Goal: Task Accomplishment & Management: Complete application form

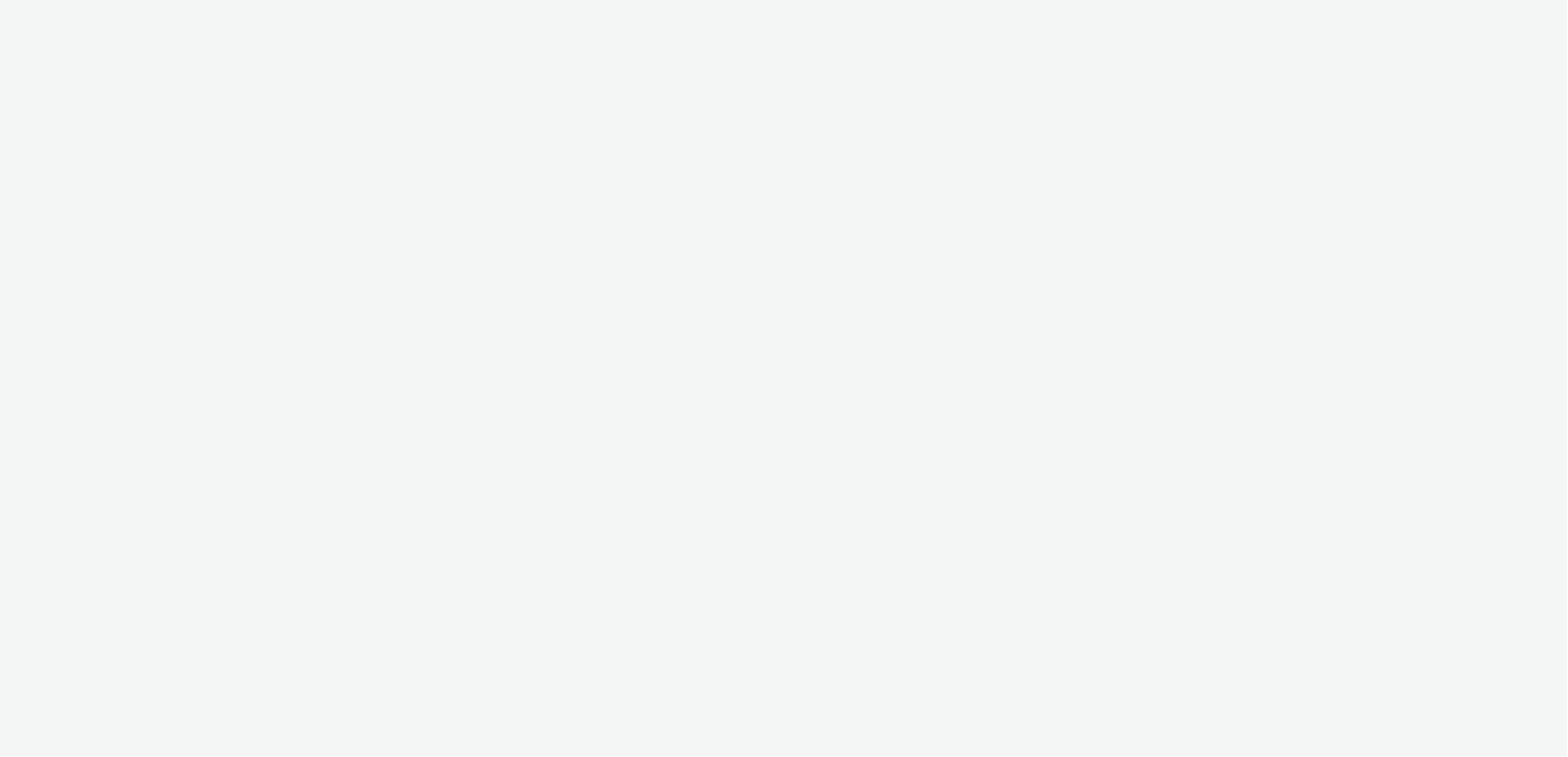
select select "f97d6638-e0a1-4f7a-bf46-55015878e29e"
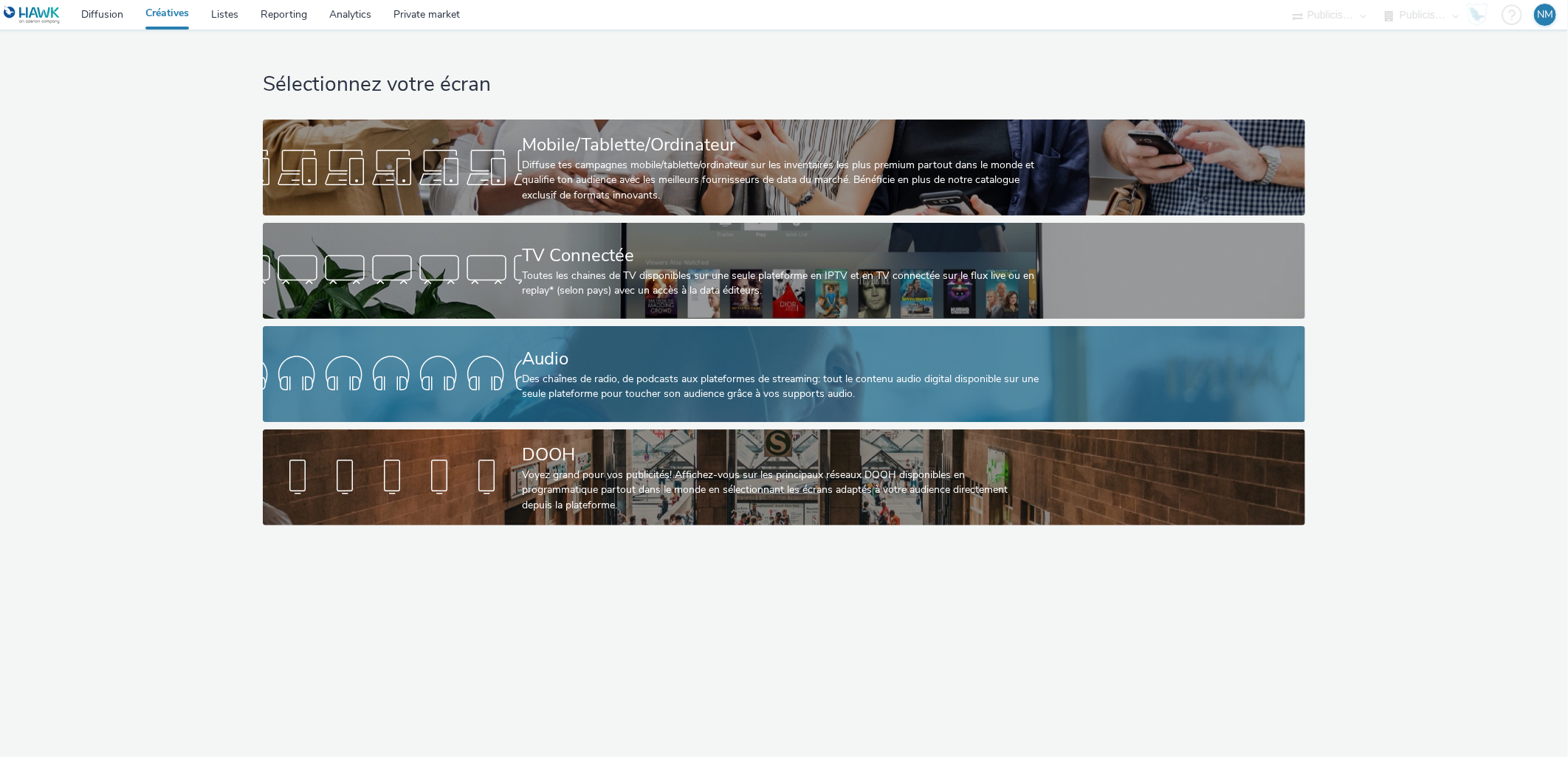
click at [581, 388] on div "Des chaînes de radio, de podcasts aux plateformes de streaming: tout le contenu…" at bounding box center [781, 387] width 519 height 31
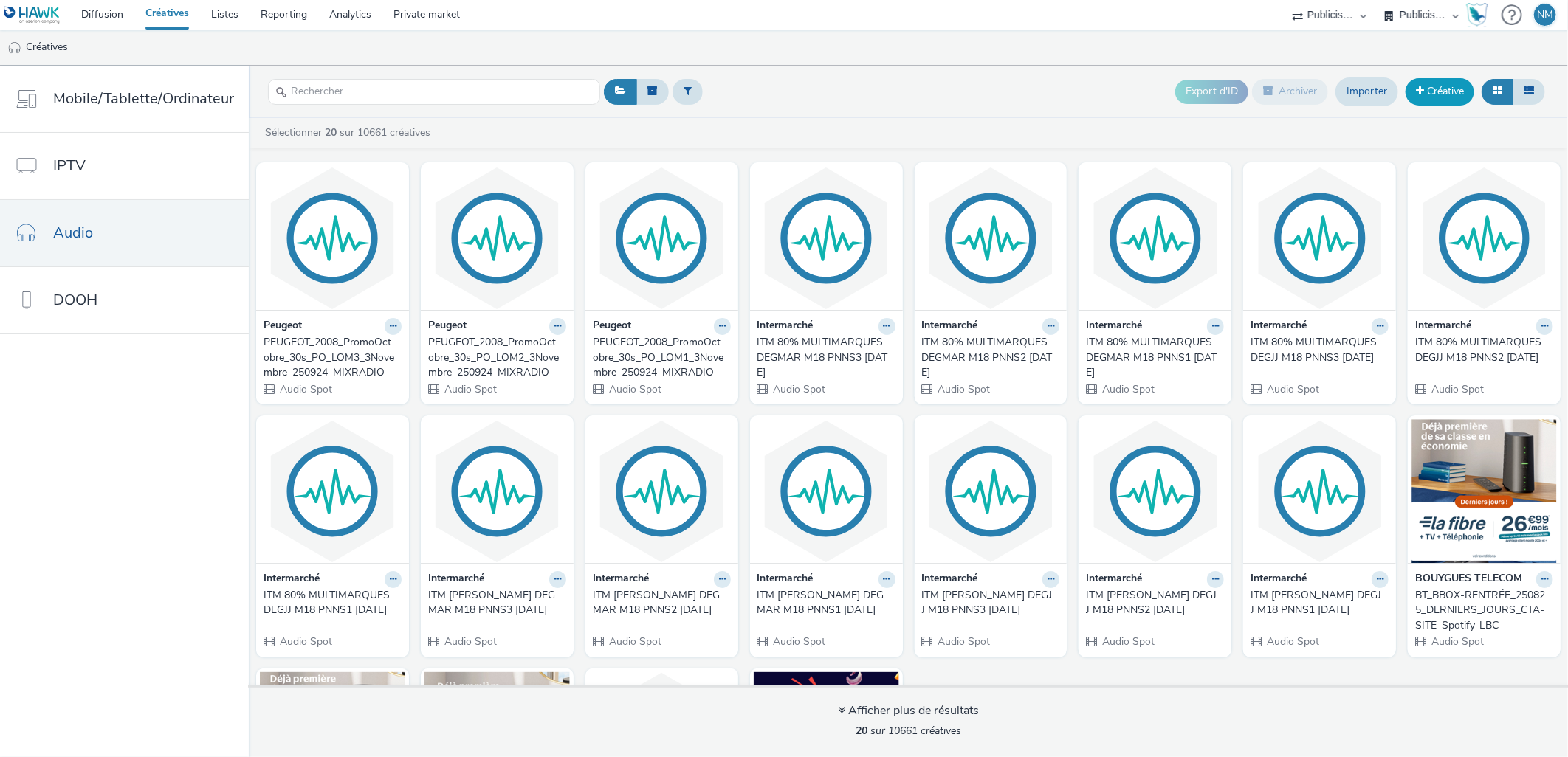
click at [1470, 83] on link "Créative" at bounding box center [1440, 91] width 69 height 26
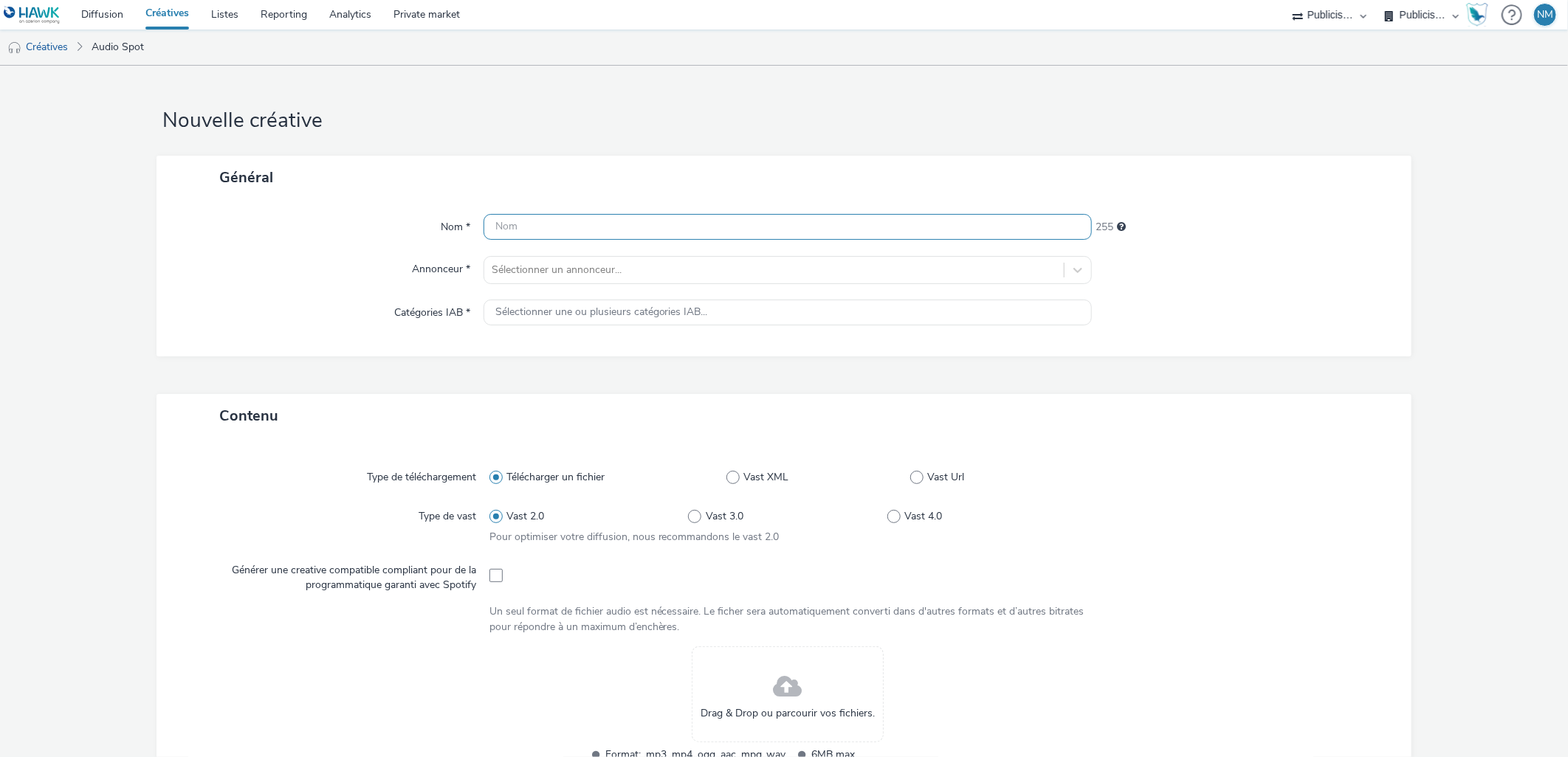
click at [659, 222] on input "text" at bounding box center [788, 227] width 609 height 26
paste input "PEUGEOT_LeasingElectric_120e_30s_e208_PO_LOM1_250917_MIXRADIO"
type input "PEUGEOT_LeasingElectric_120e_30s_e208_PO_LOM1_250917_MIXRADIO"
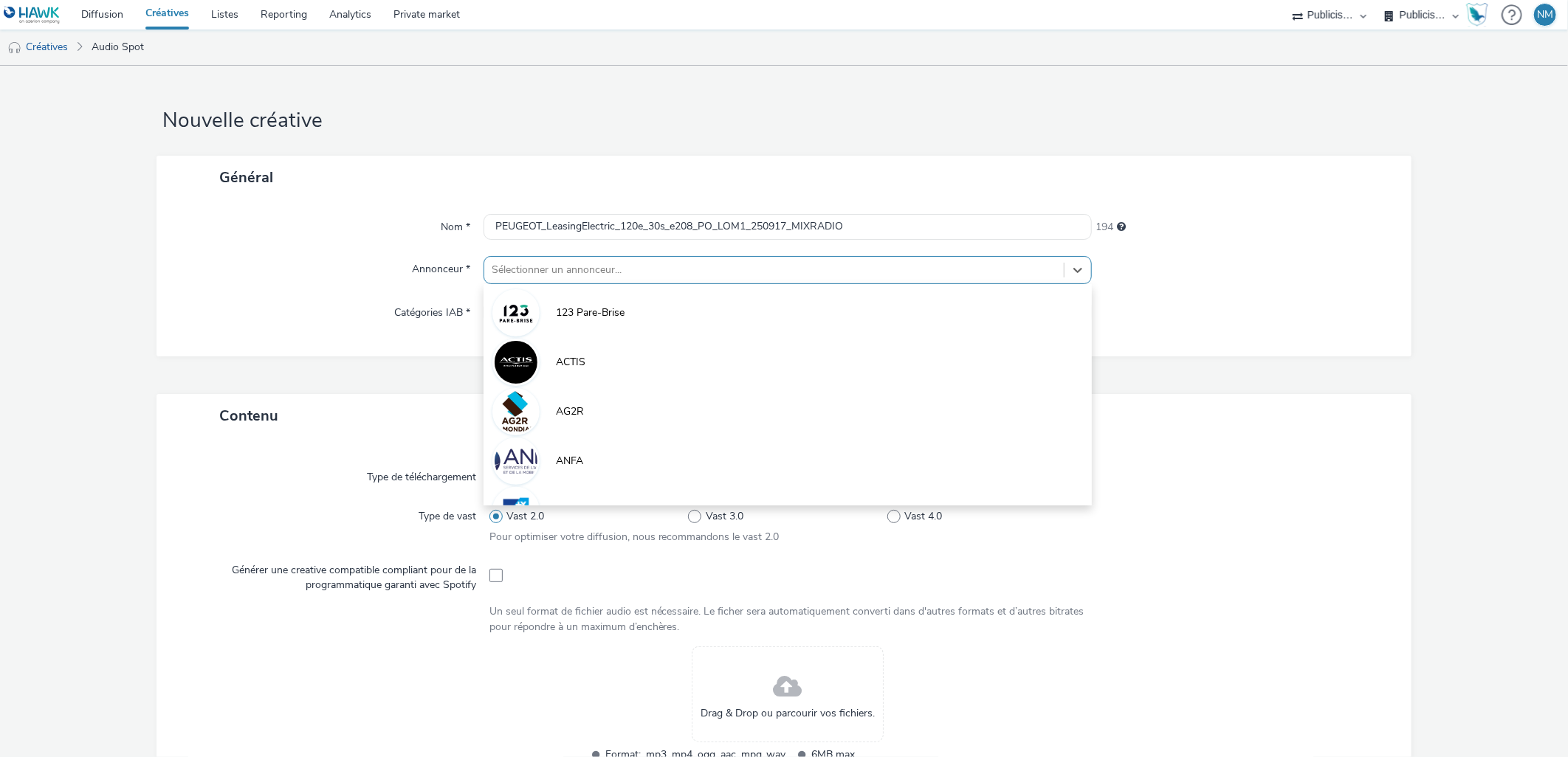
click at [606, 280] on div "Sélectionner un annonceur..." at bounding box center [774, 270] width 580 height 23
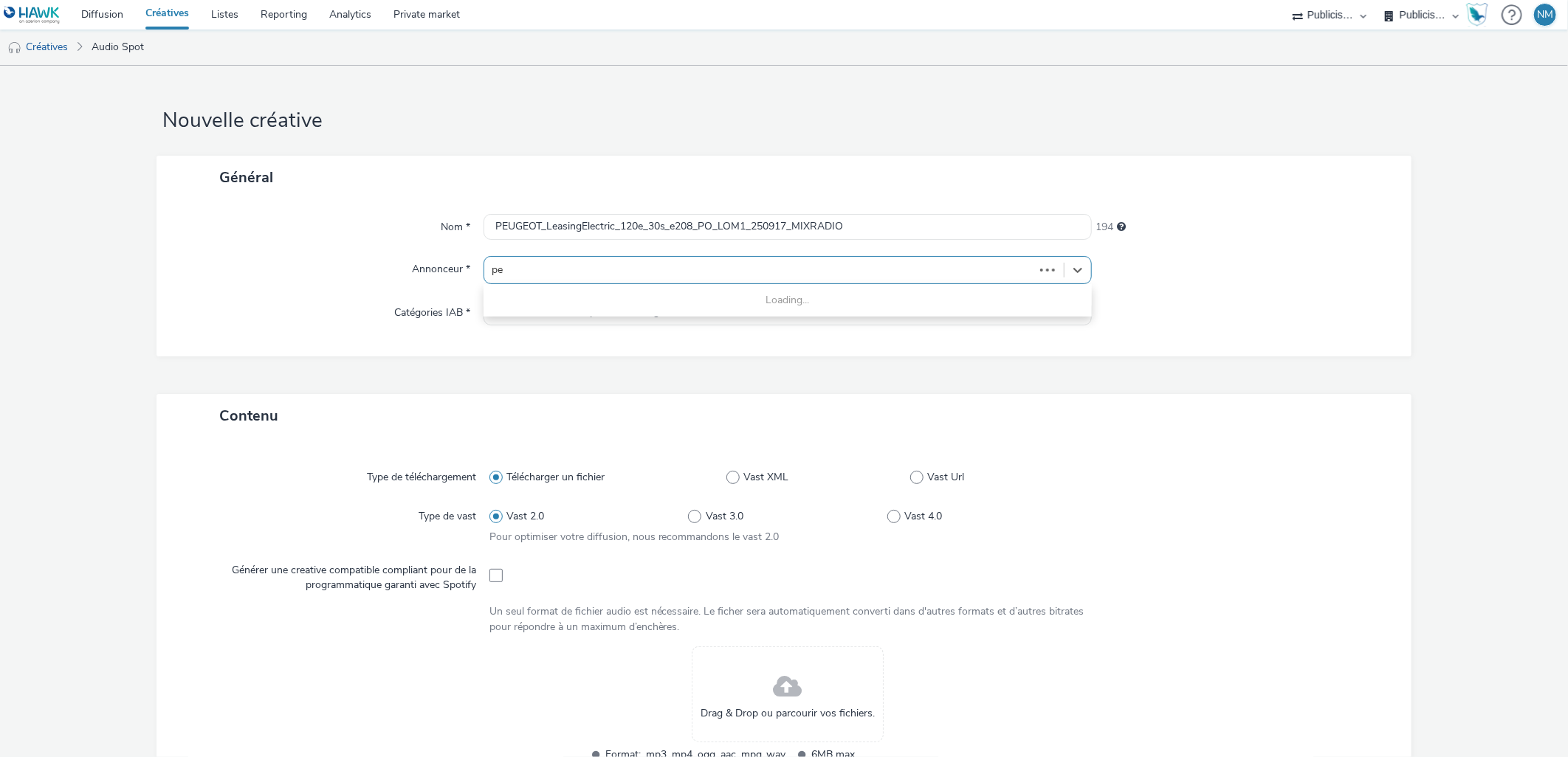
type input "peu"
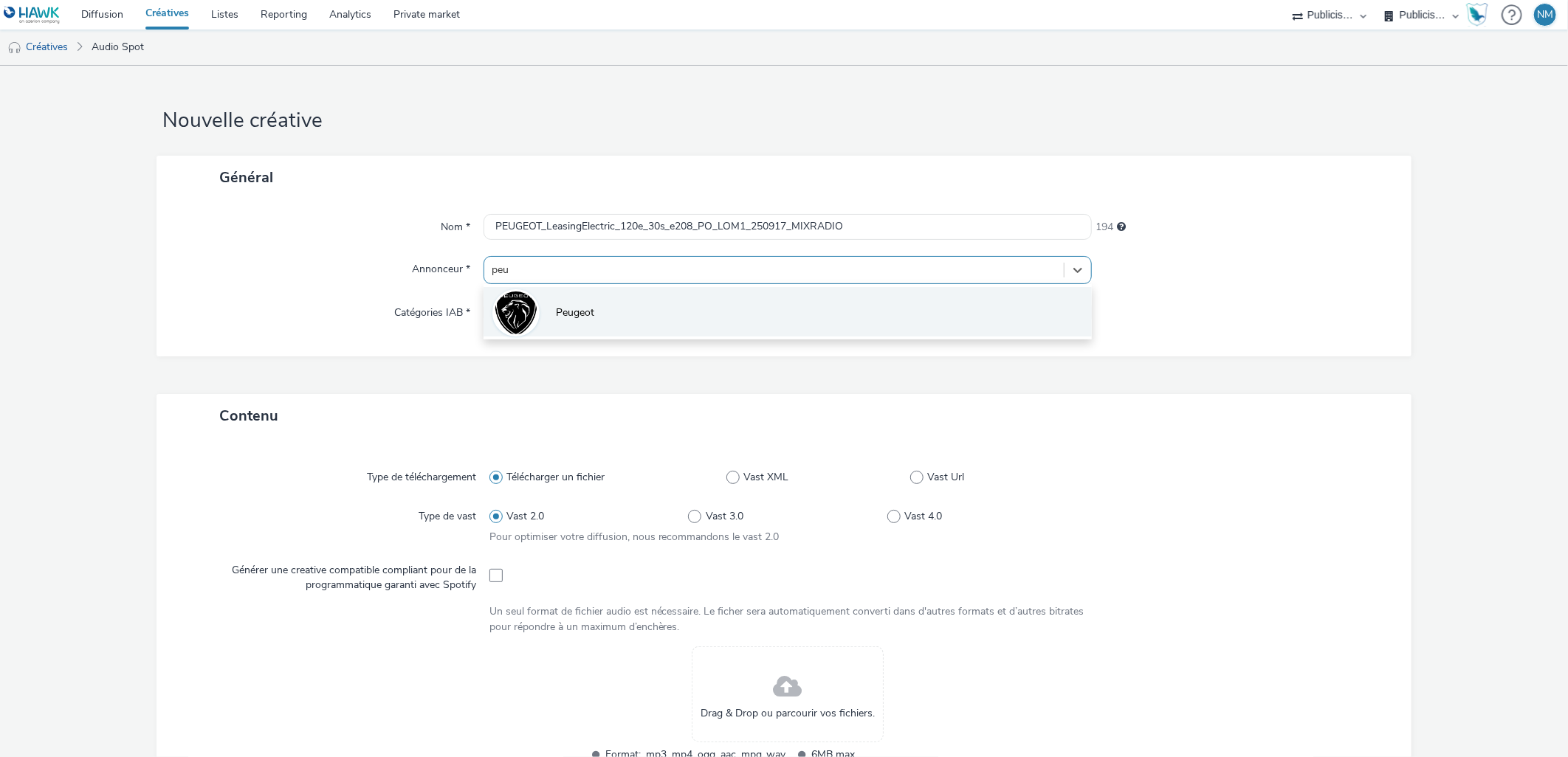
click at [610, 301] on li "Peugeot" at bounding box center [788, 312] width 609 height 50
type input "[URL][DOMAIN_NAME]"
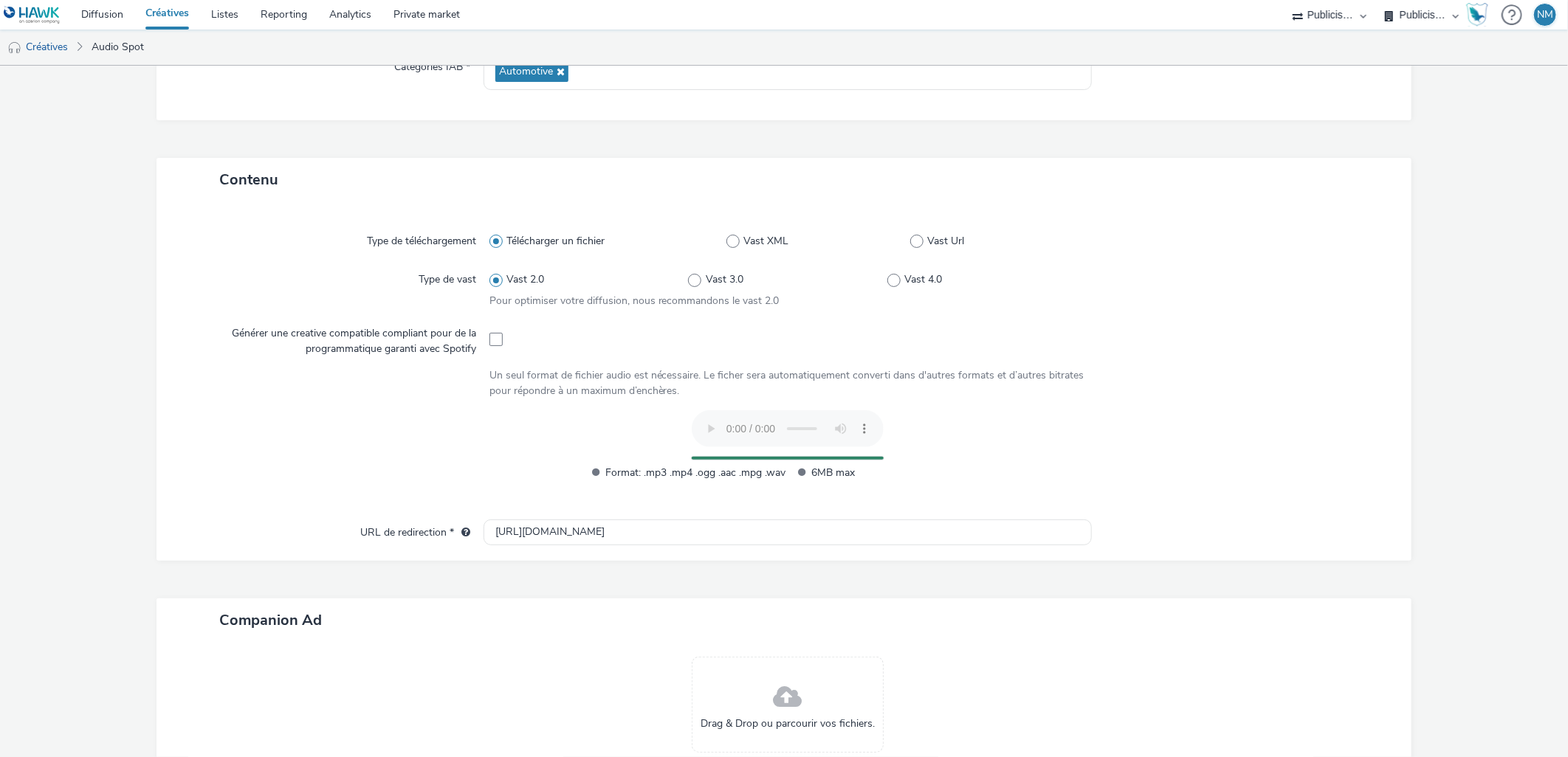
scroll to position [358, 0]
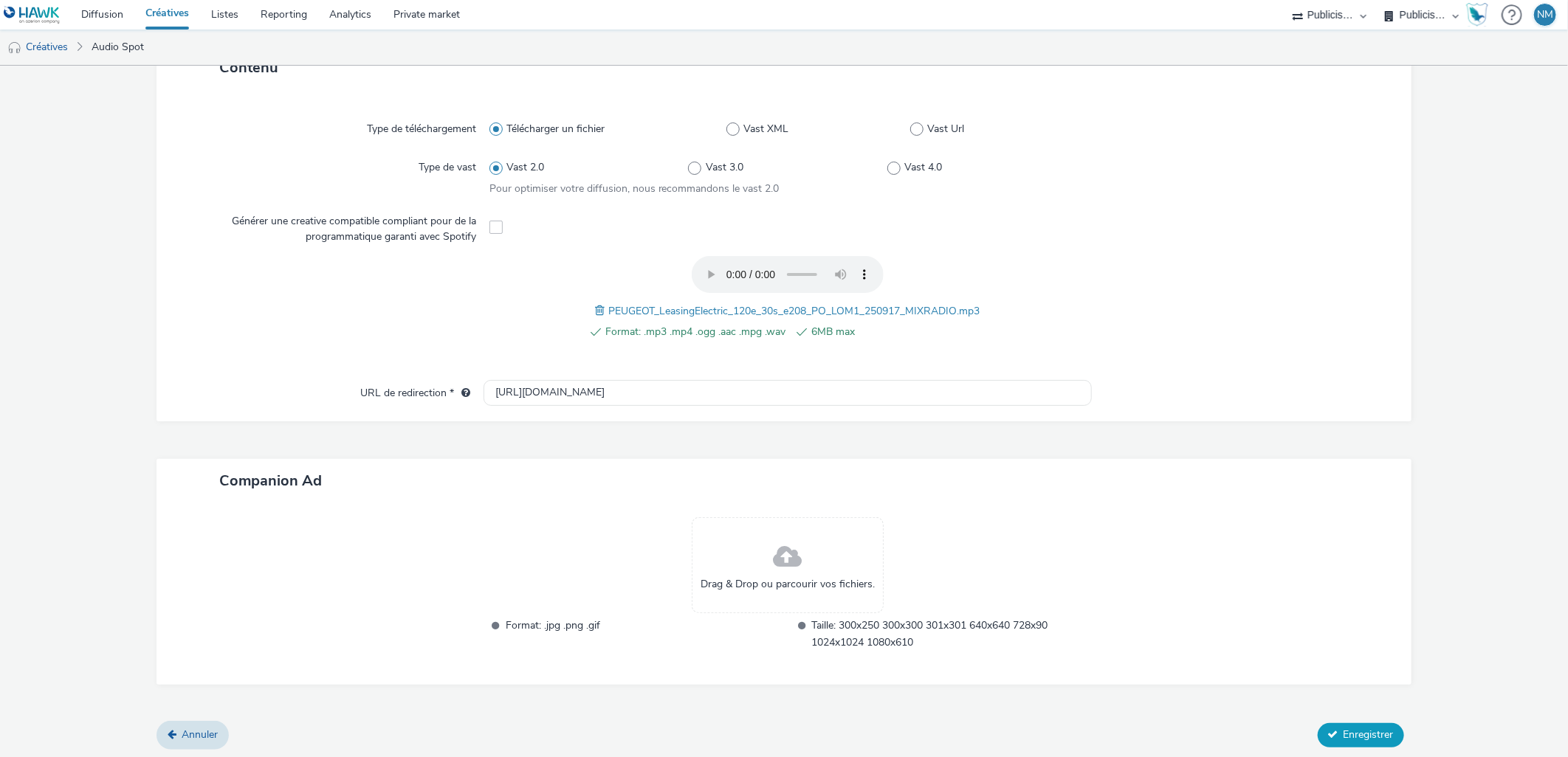
click at [1344, 729] on span "Enregistrer" at bounding box center [1369, 735] width 51 height 14
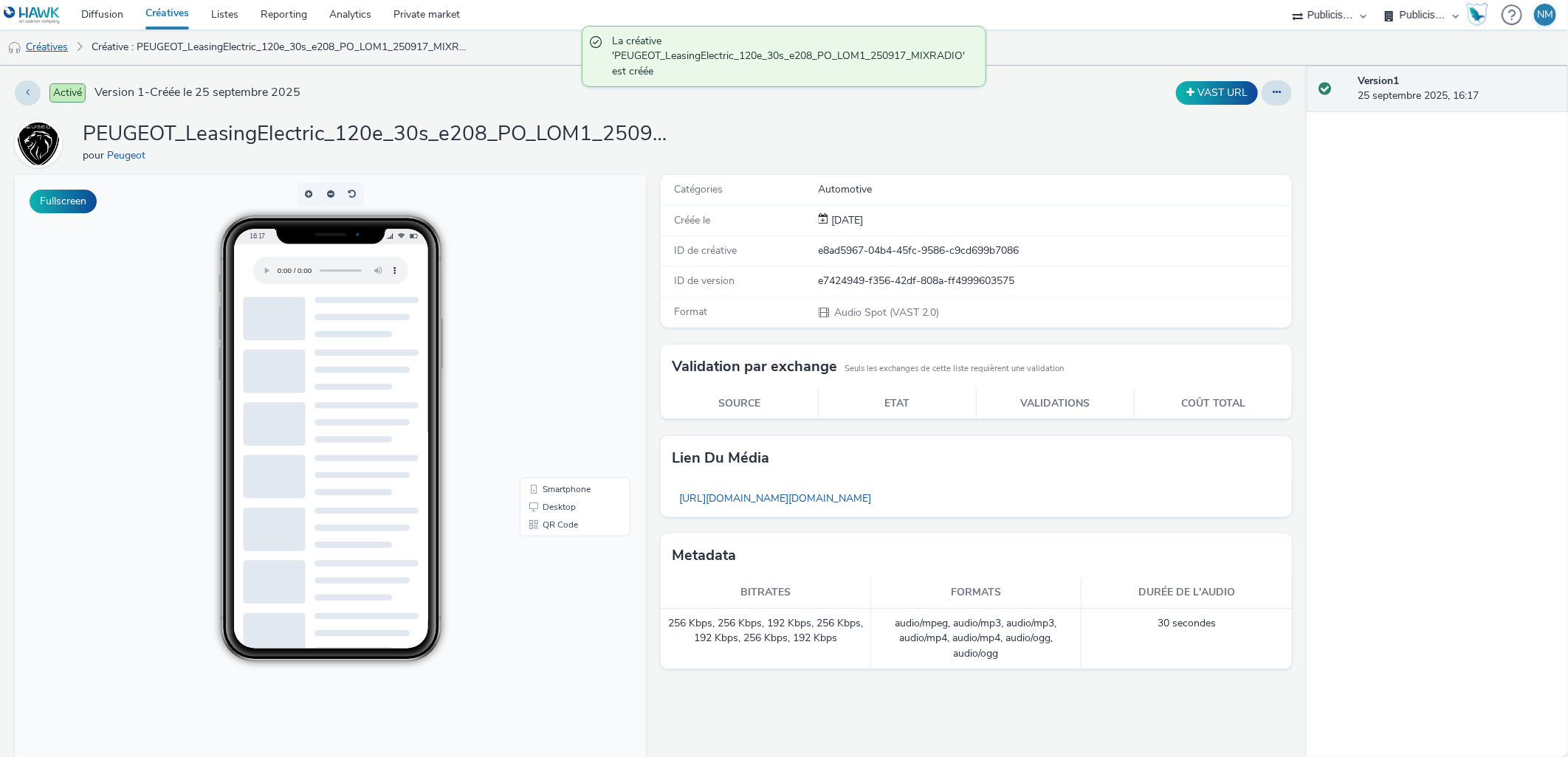
click at [61, 53] on link "Créatives" at bounding box center [38, 47] width 75 height 35
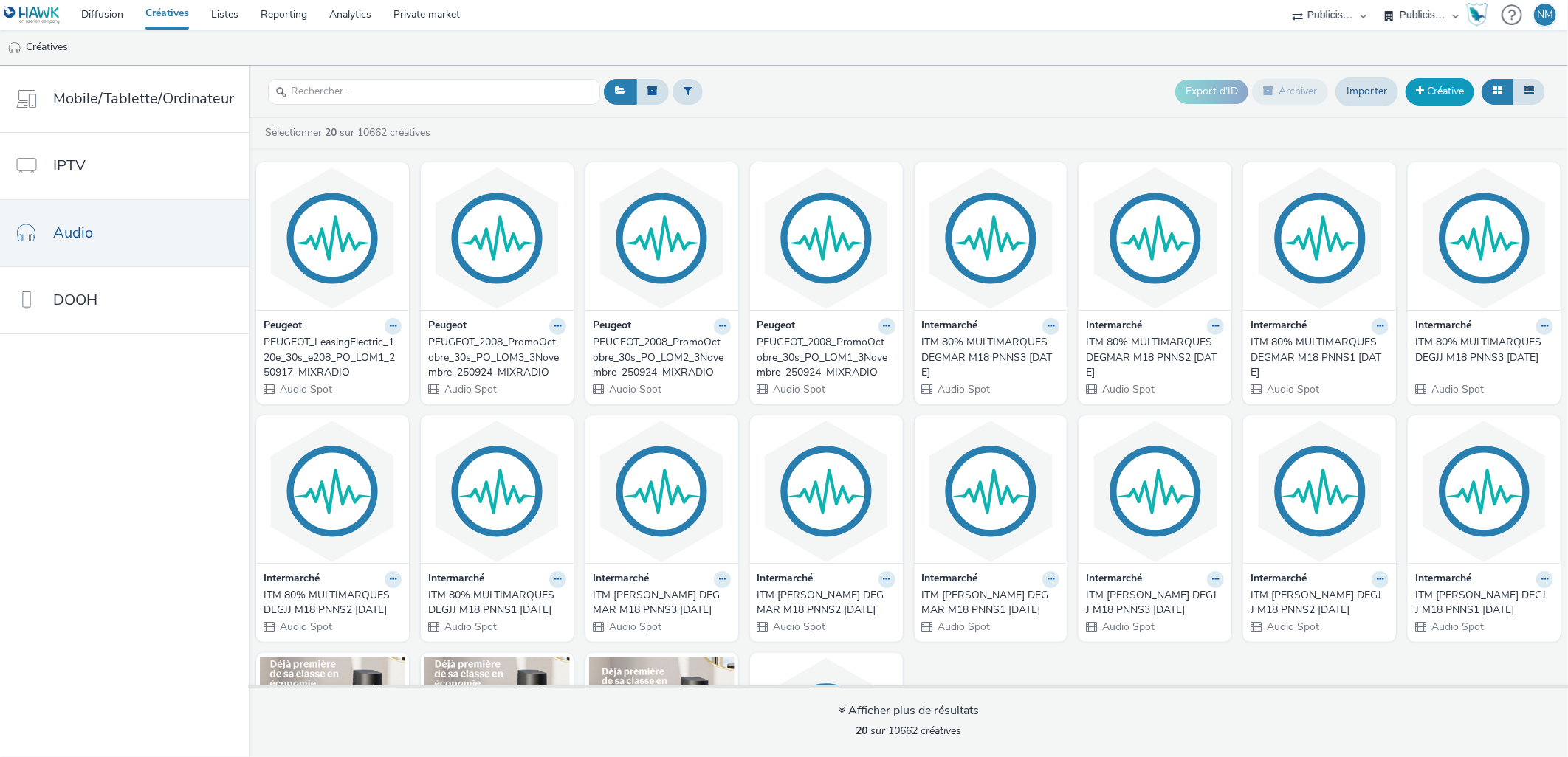
click at [1431, 85] on link "Créative" at bounding box center [1440, 91] width 69 height 26
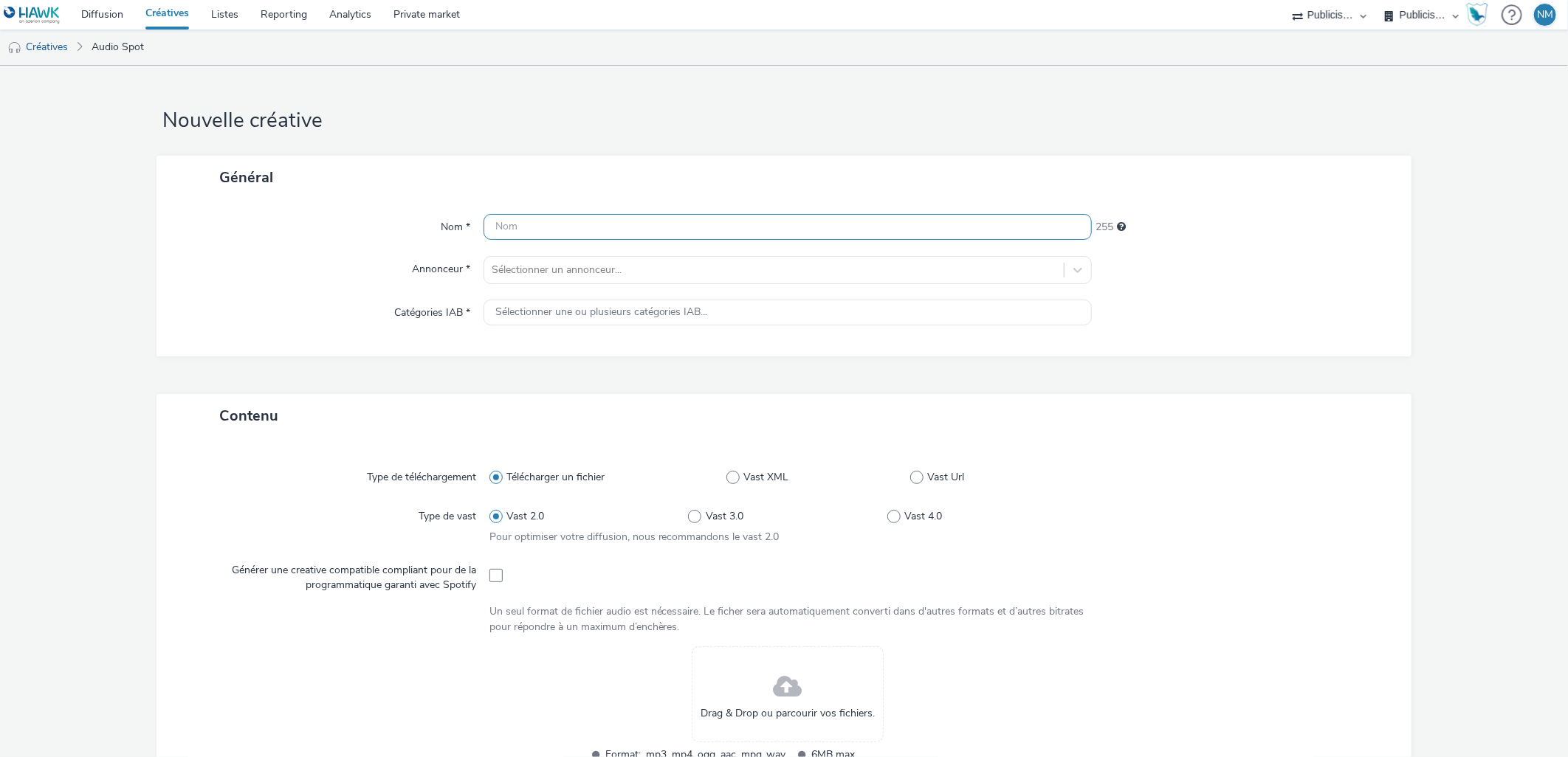
click at [655, 230] on input "text" at bounding box center [788, 227] width 609 height 26
paste input "PEUGEOT_LeasingElectric_120e_30s_e208_PO_LOM2_250917_MIXRADIO"
type input "PEUGEOT_LeasingElectric_120e_30s_e208_PO_LOM2_250917_MIXRADIO"
click at [621, 263] on div at bounding box center [774, 271] width 565 height 18
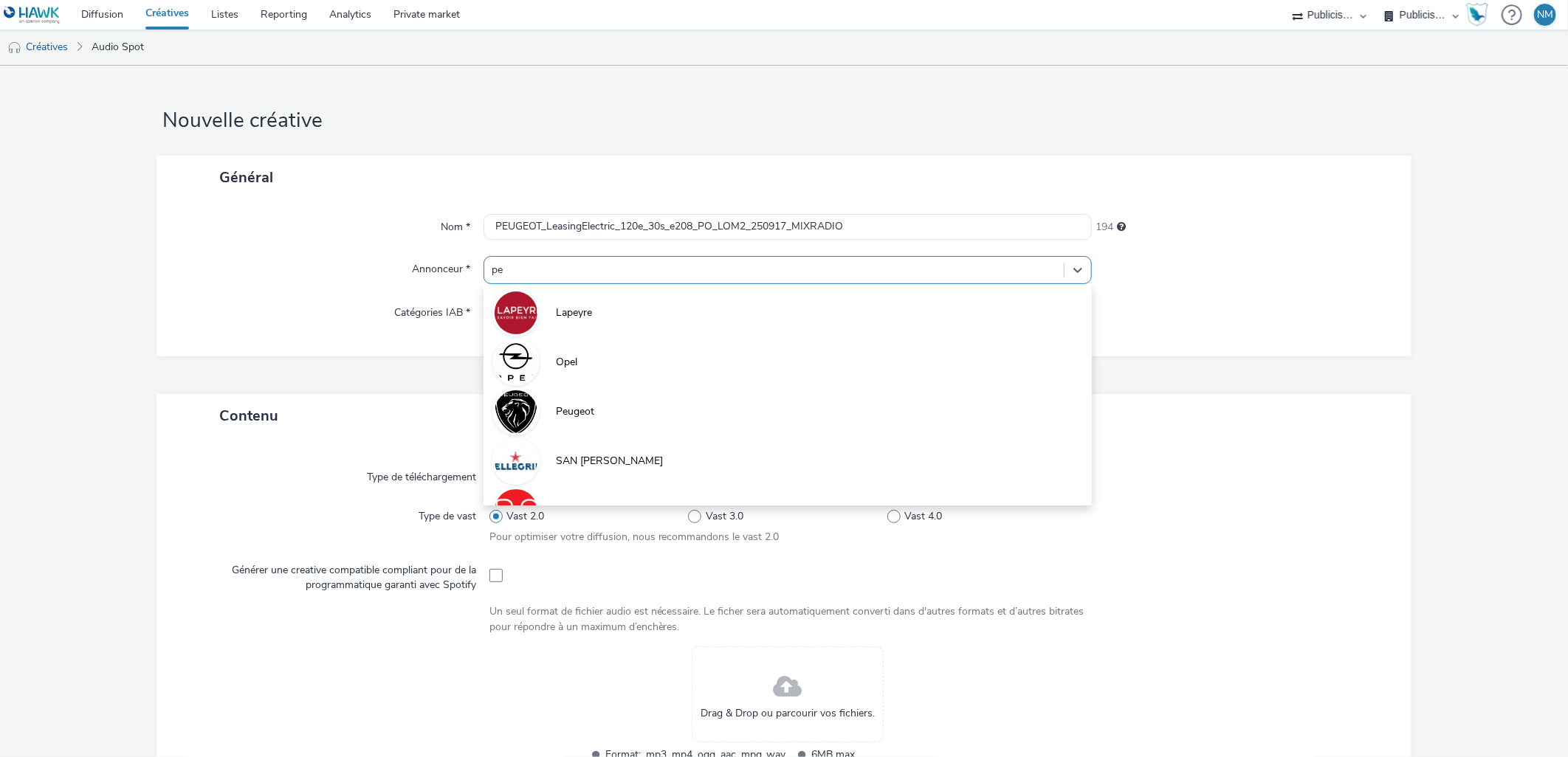
type input "peu"
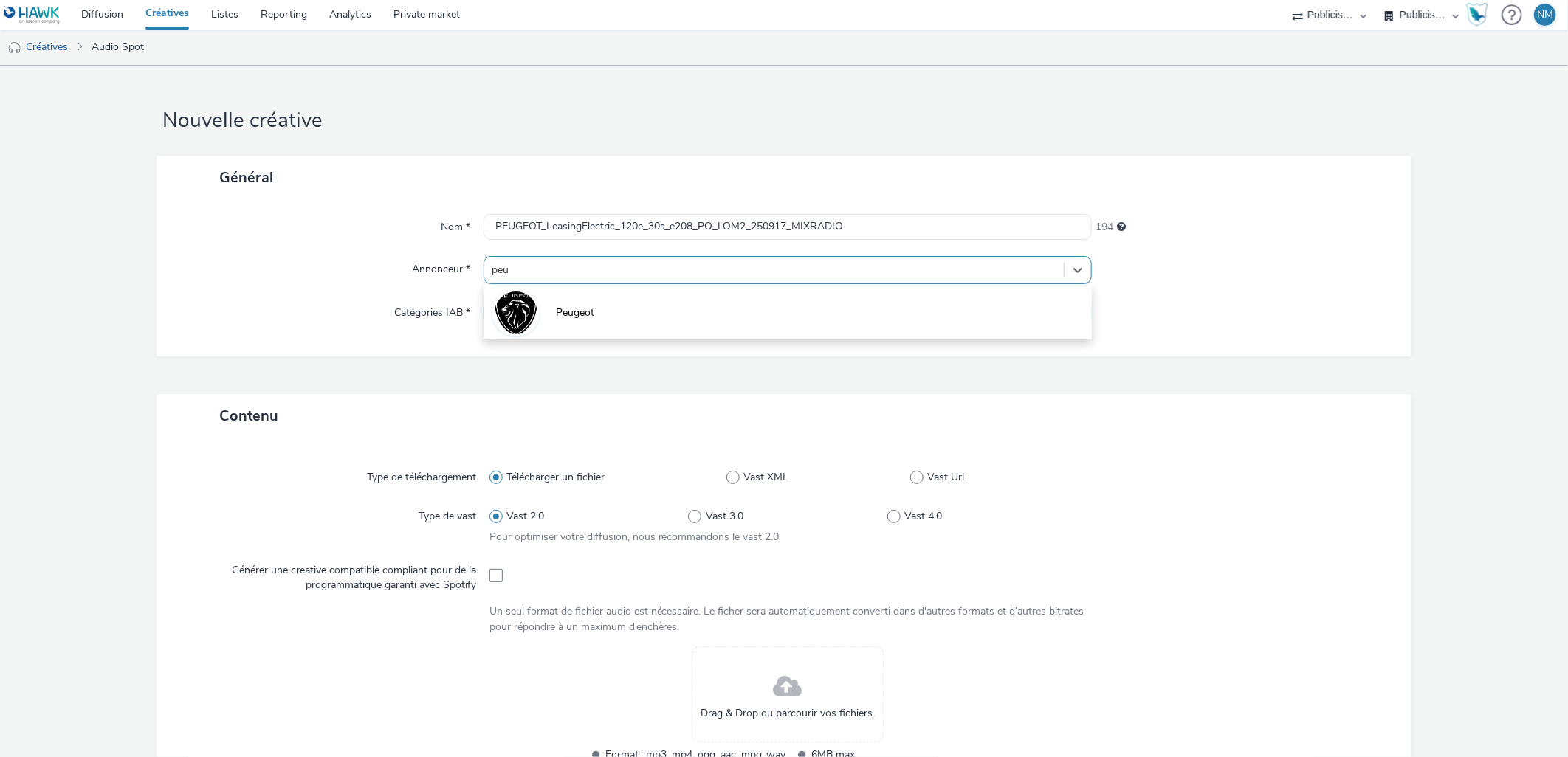
click at [615, 307] on li "Peugeot" at bounding box center [788, 312] width 609 height 50
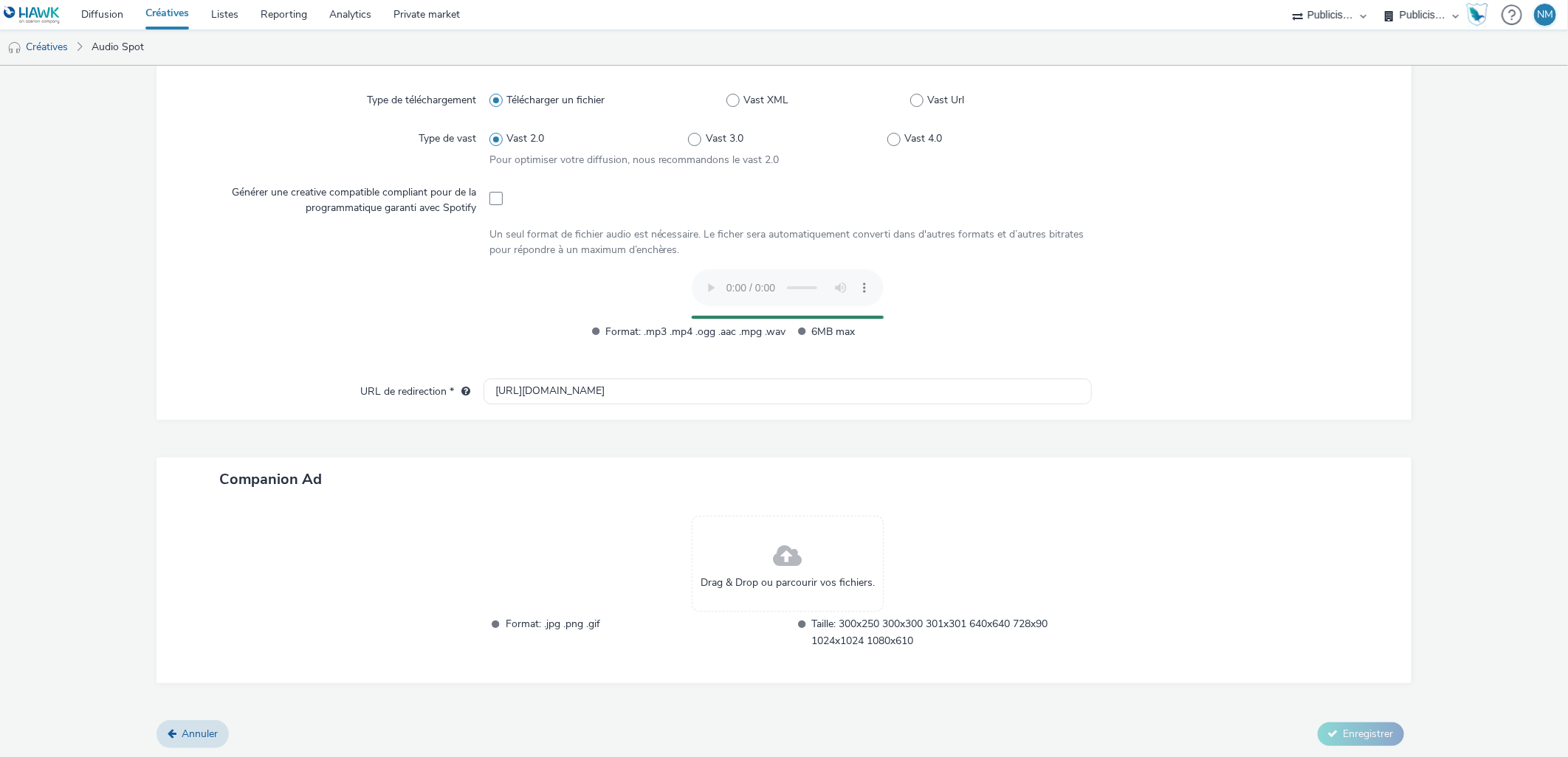
scroll to position [358, 0]
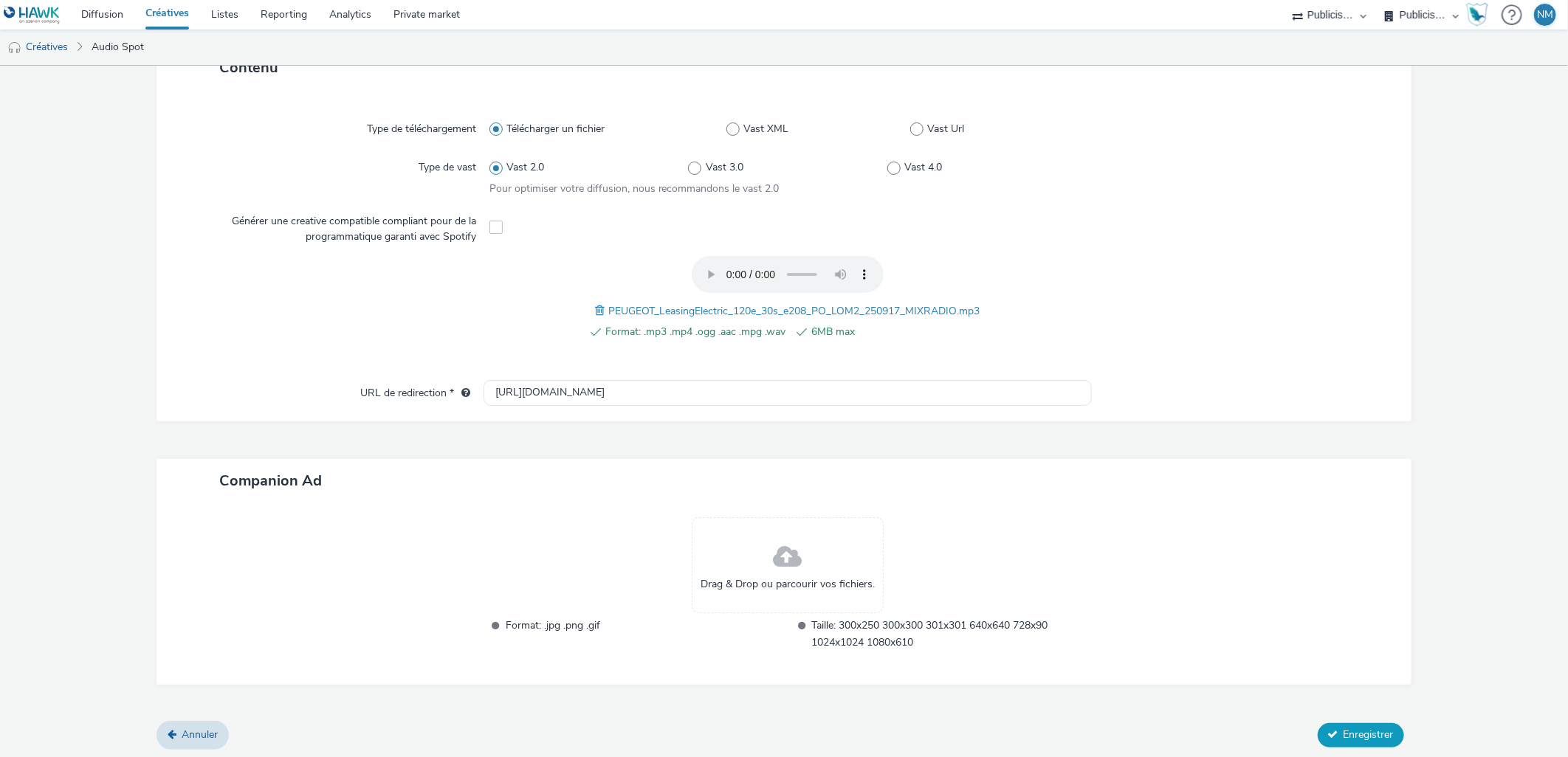
click at [1344, 736] on span "Enregistrer" at bounding box center [1369, 735] width 51 height 14
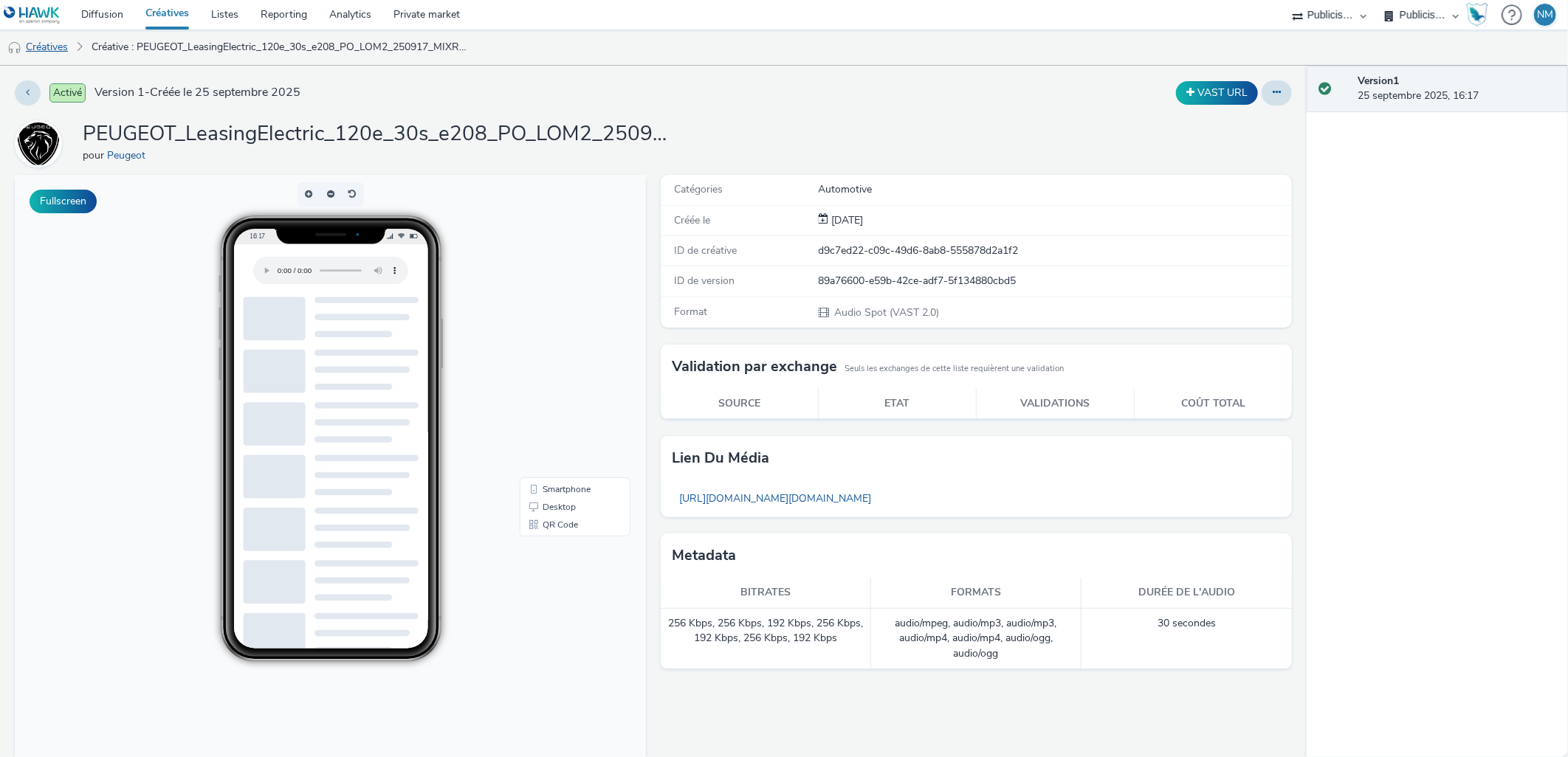
click at [63, 51] on link "Créatives" at bounding box center [38, 47] width 75 height 35
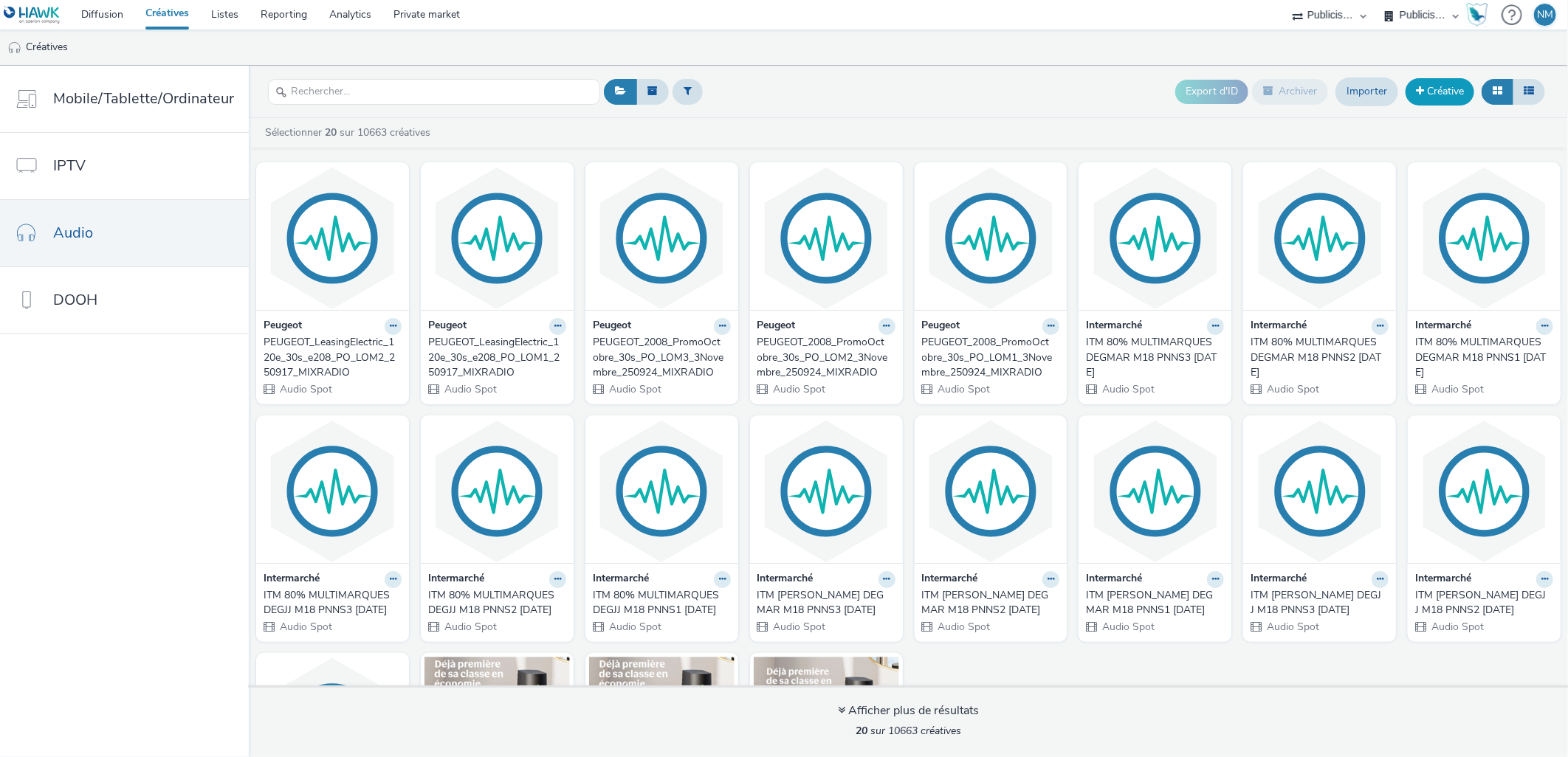
click at [1455, 88] on link "Créative" at bounding box center [1440, 91] width 69 height 26
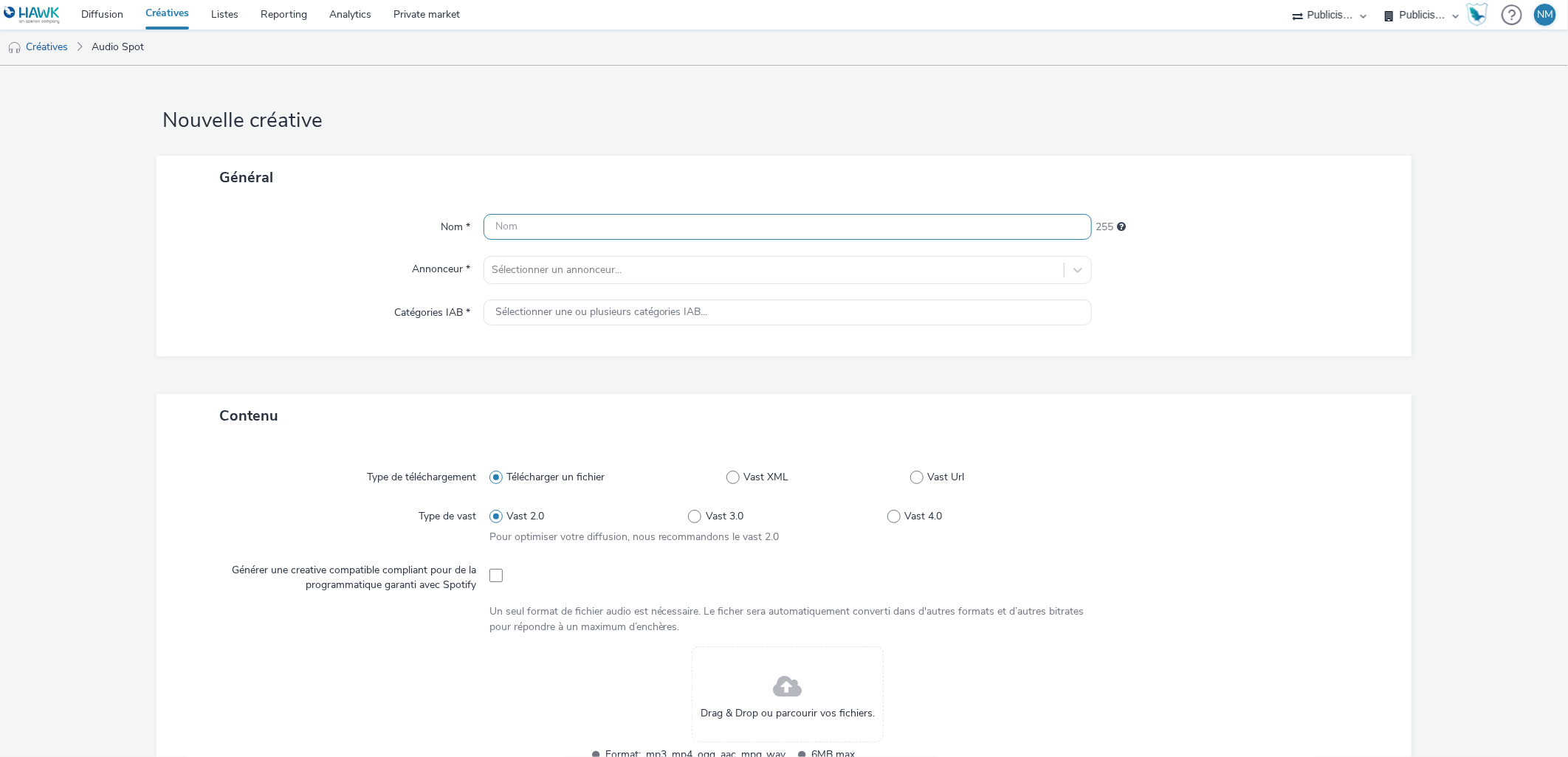
click at [814, 237] on input "text" at bounding box center [788, 227] width 609 height 26
paste input "PEUGEOT_LeasingElectric_120e_30s_e208_PO_LOM3_250917_MIXRADIO"
type input "PEUGEOT_LeasingElectric_120e_30s_e208_PO_LOM3_250917_MIXRADIO"
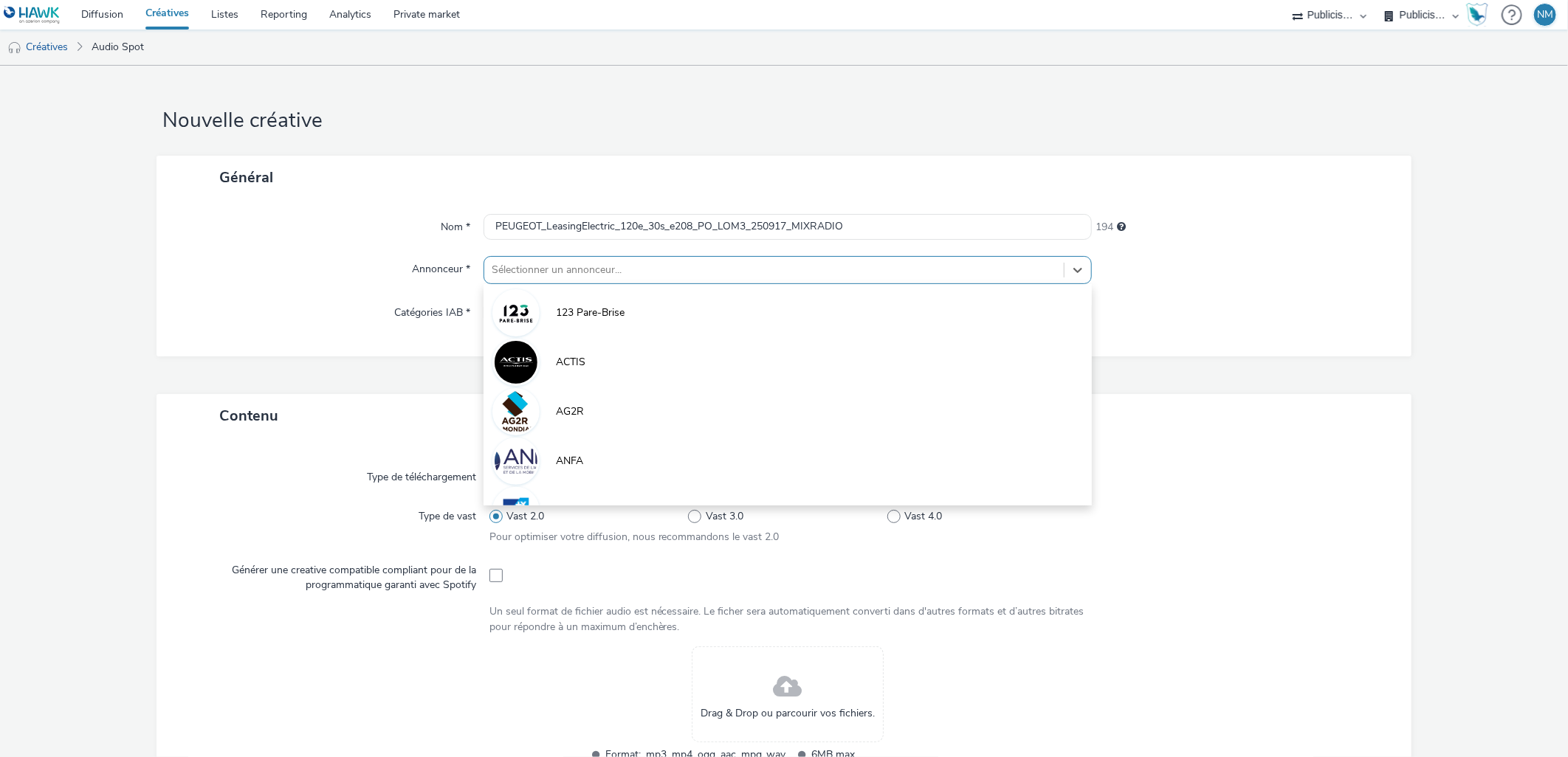
click at [754, 270] on div at bounding box center [774, 271] width 565 height 18
type input "peu"
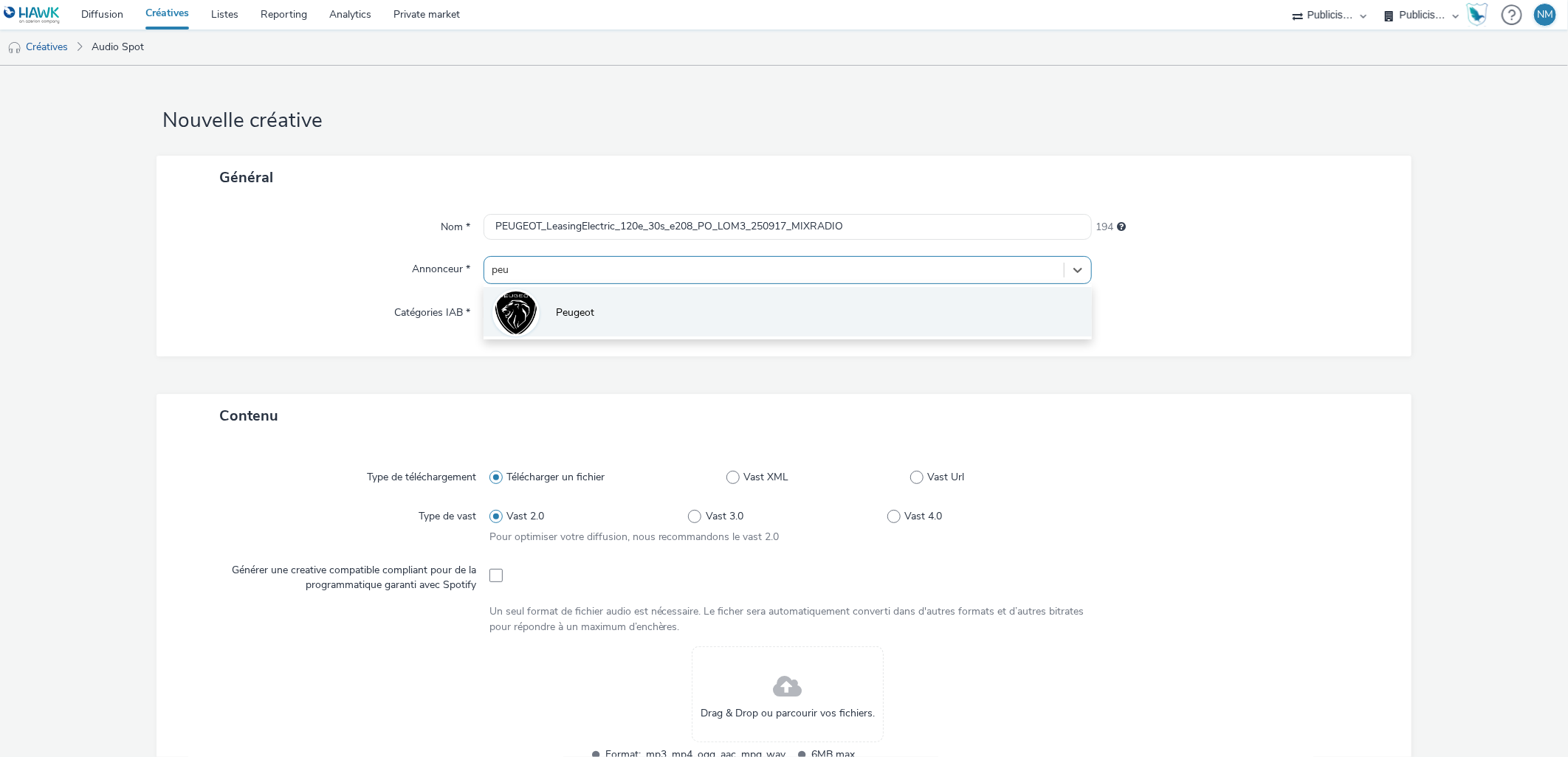
click at [723, 308] on li "Peugeot" at bounding box center [788, 312] width 609 height 50
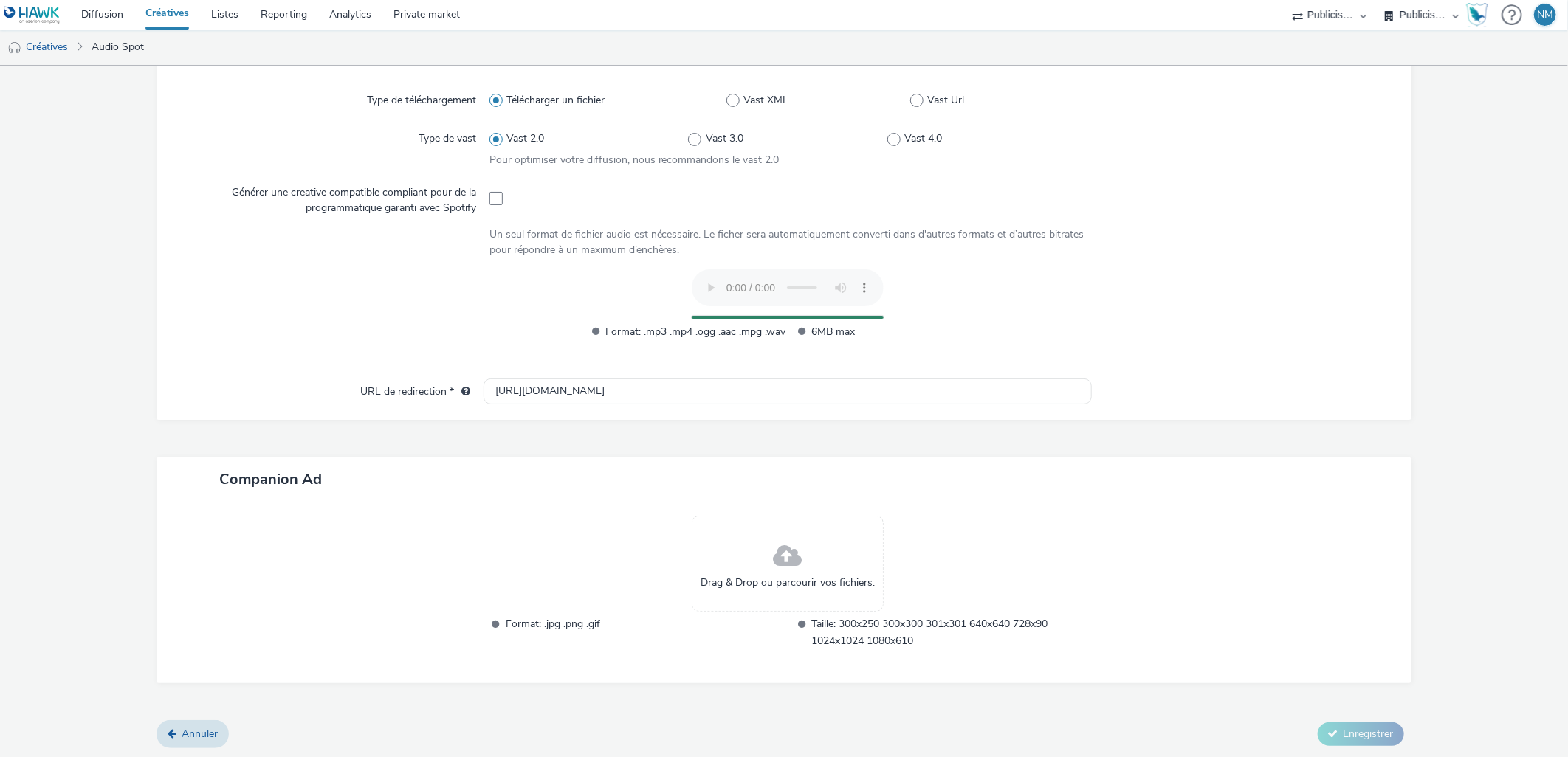
scroll to position [358, 0]
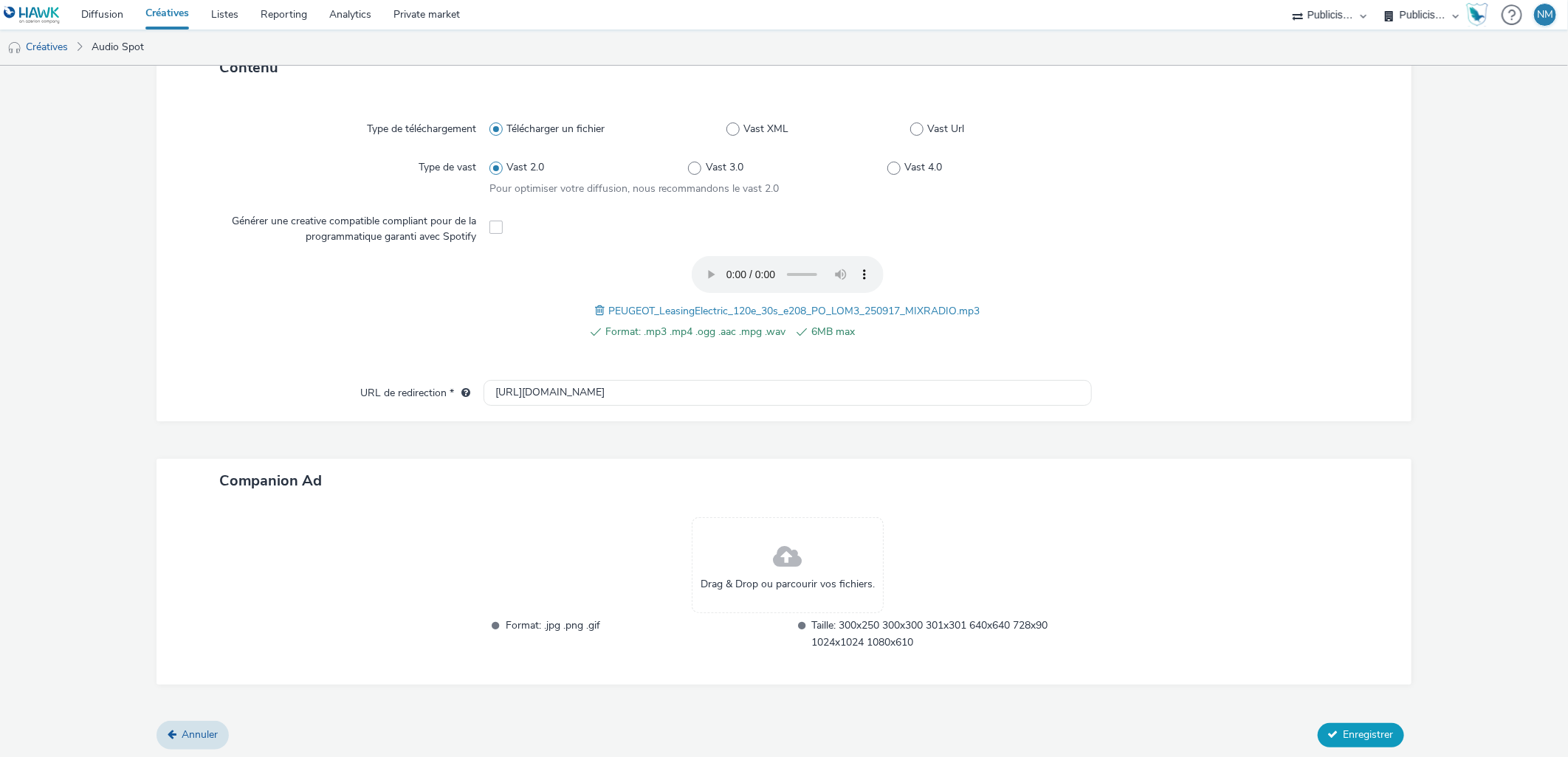
click at [1367, 728] on span "Enregistrer" at bounding box center [1369, 735] width 51 height 14
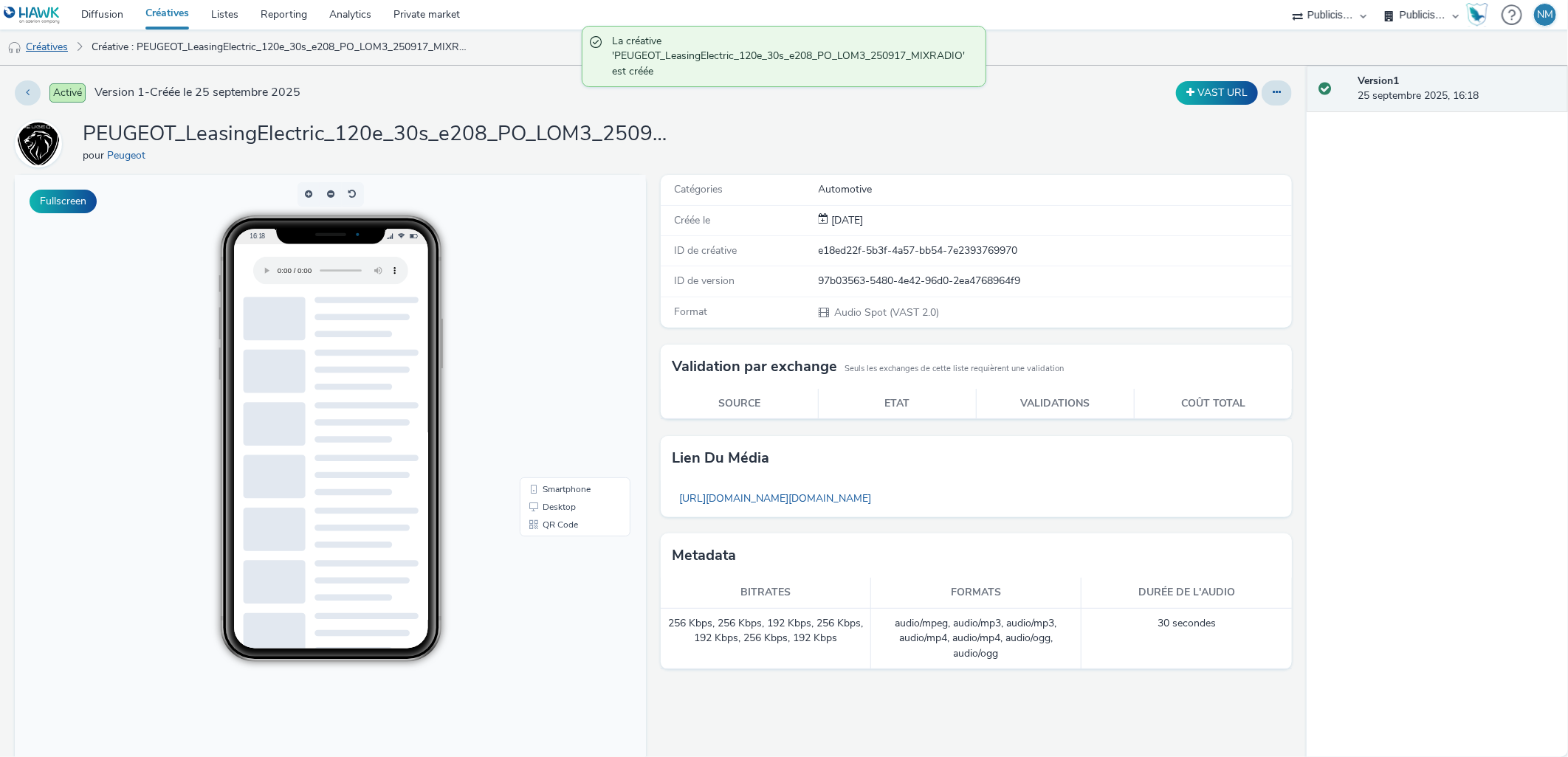
click at [62, 48] on link "Créatives" at bounding box center [38, 47] width 75 height 35
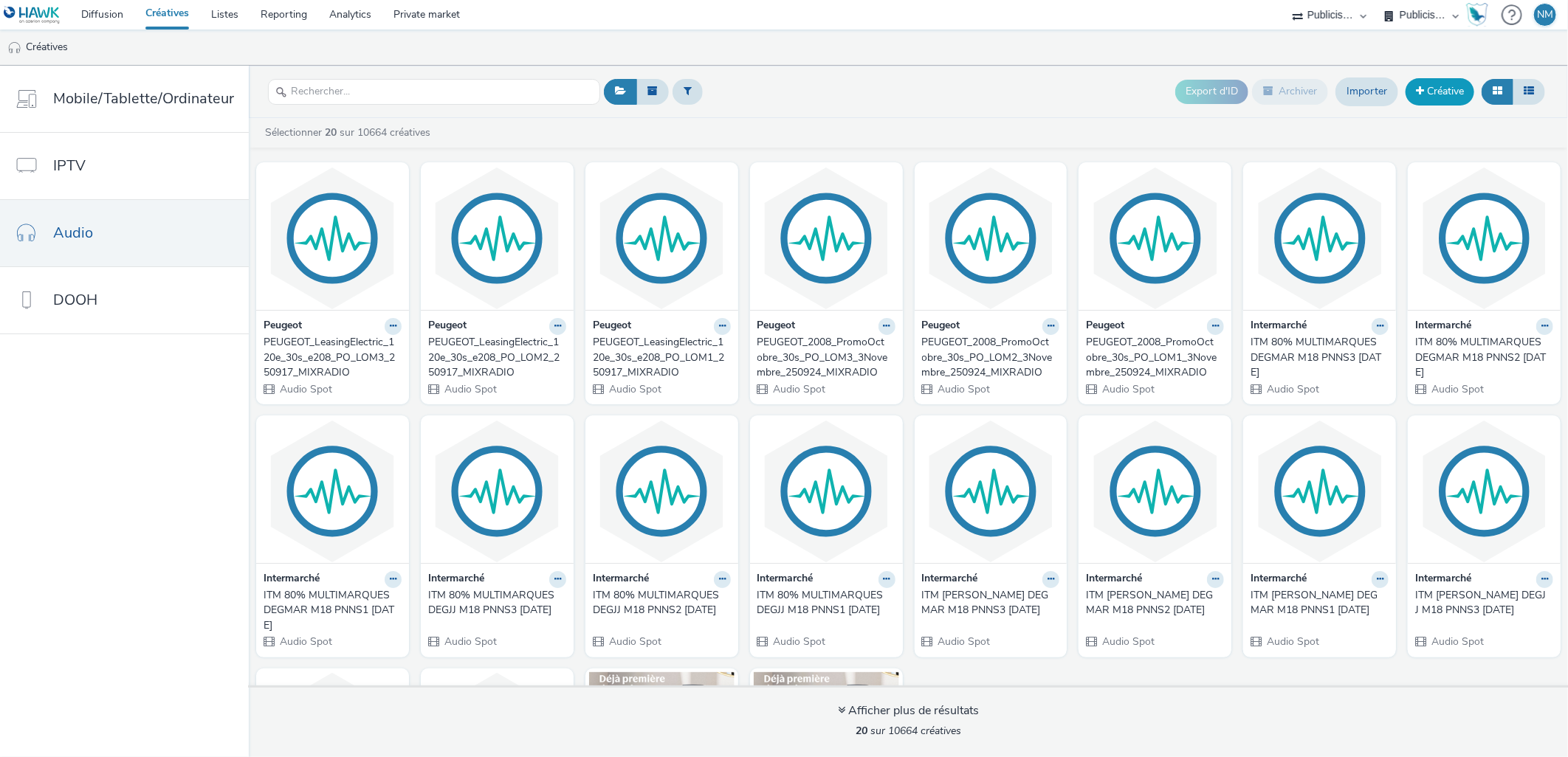
click at [1437, 100] on link "Créative" at bounding box center [1440, 91] width 69 height 26
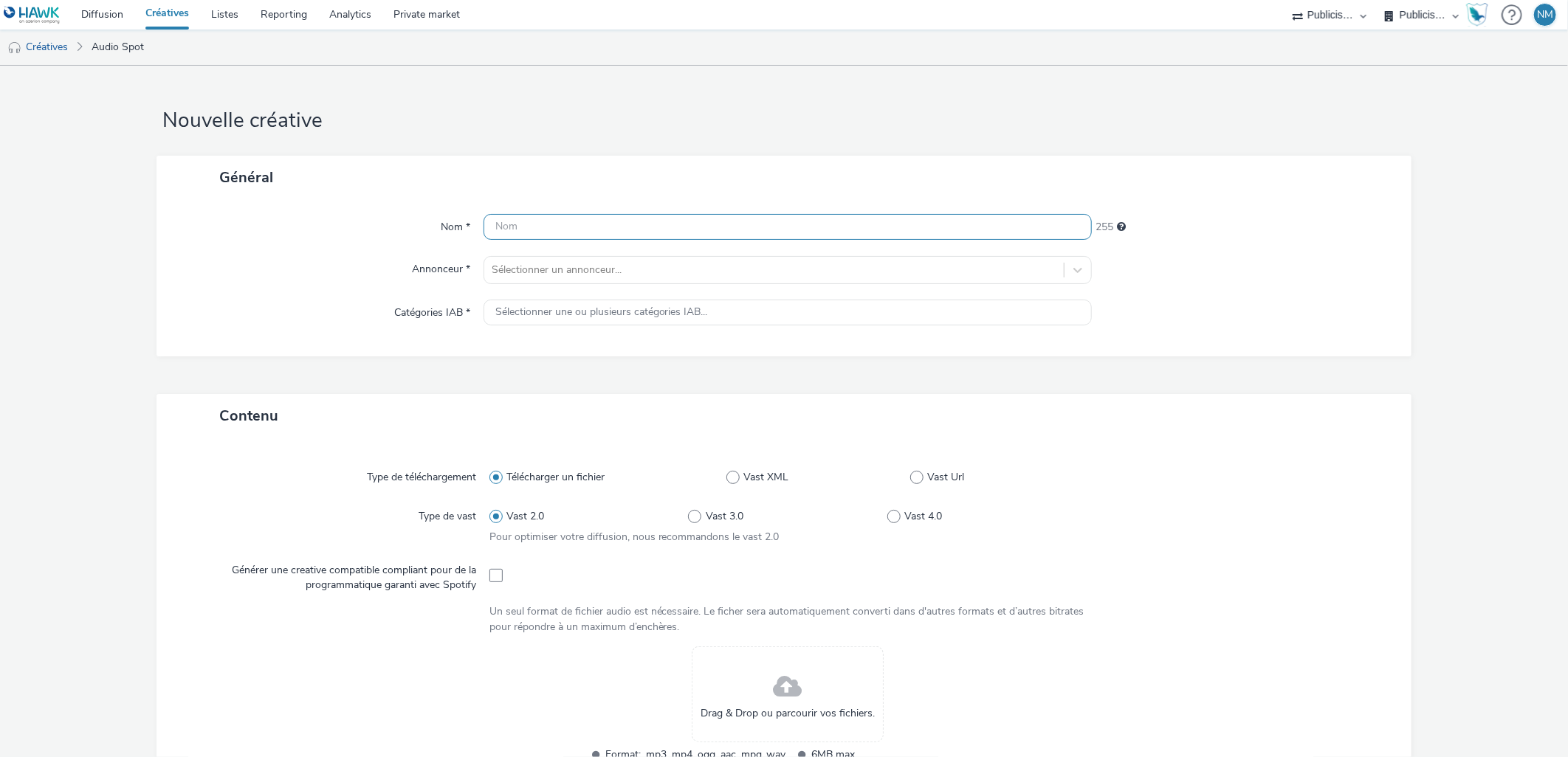
click at [624, 239] on input "text" at bounding box center [788, 227] width 609 height 26
paste input "PEUGEOT_LeasingElectric_120e_30s_e208_v1B_LOM1_250917_MIXRADIO"
type input "PEUGEOT_LeasingElectric_120e_30s_e208_v1B_LOM1_250917_MIXRADIO"
click at [633, 271] on div at bounding box center [774, 271] width 565 height 18
type input "peugeot"
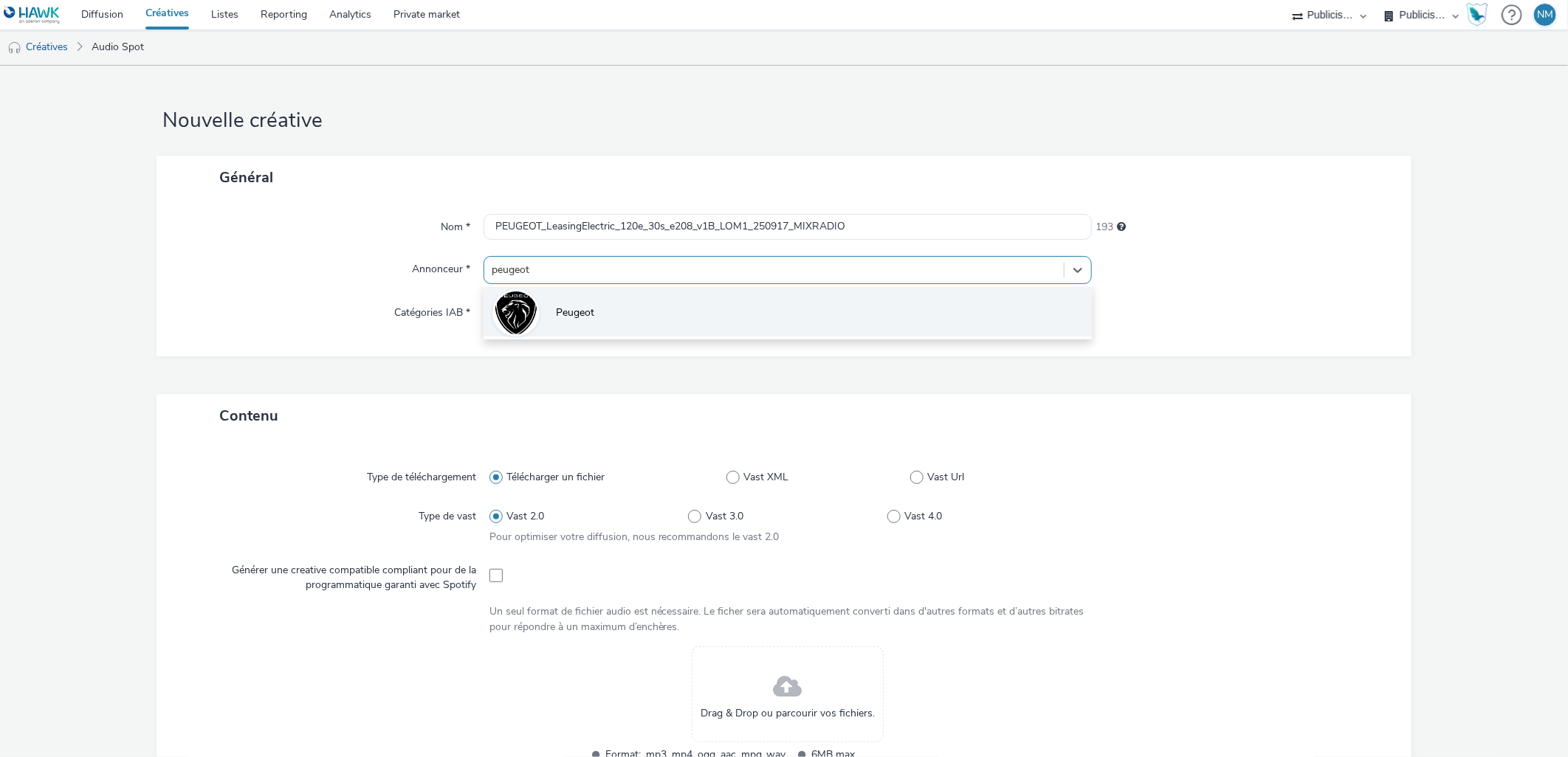
click at [633, 303] on li "Peugeot" at bounding box center [788, 312] width 609 height 50
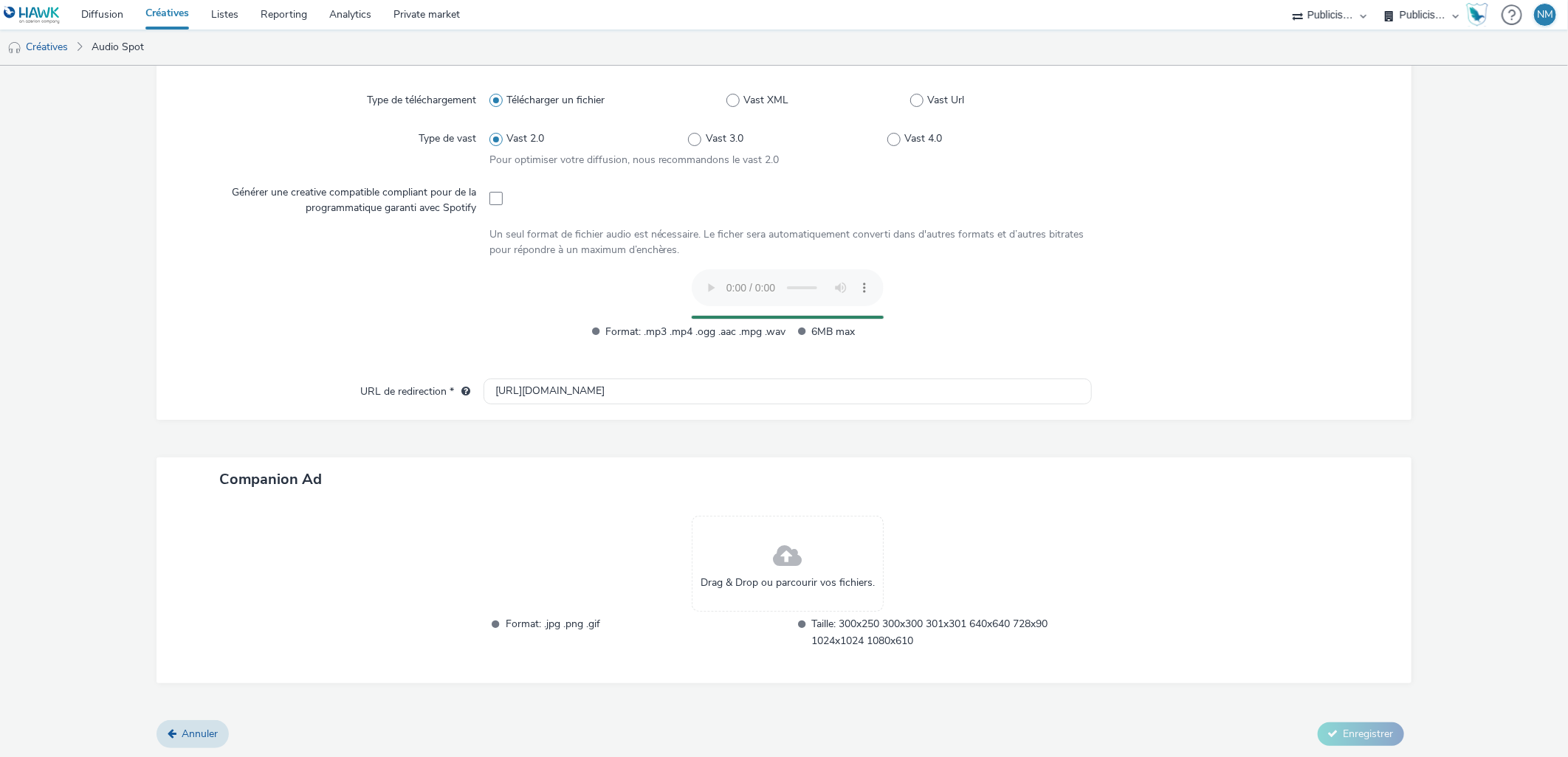
scroll to position [358, 0]
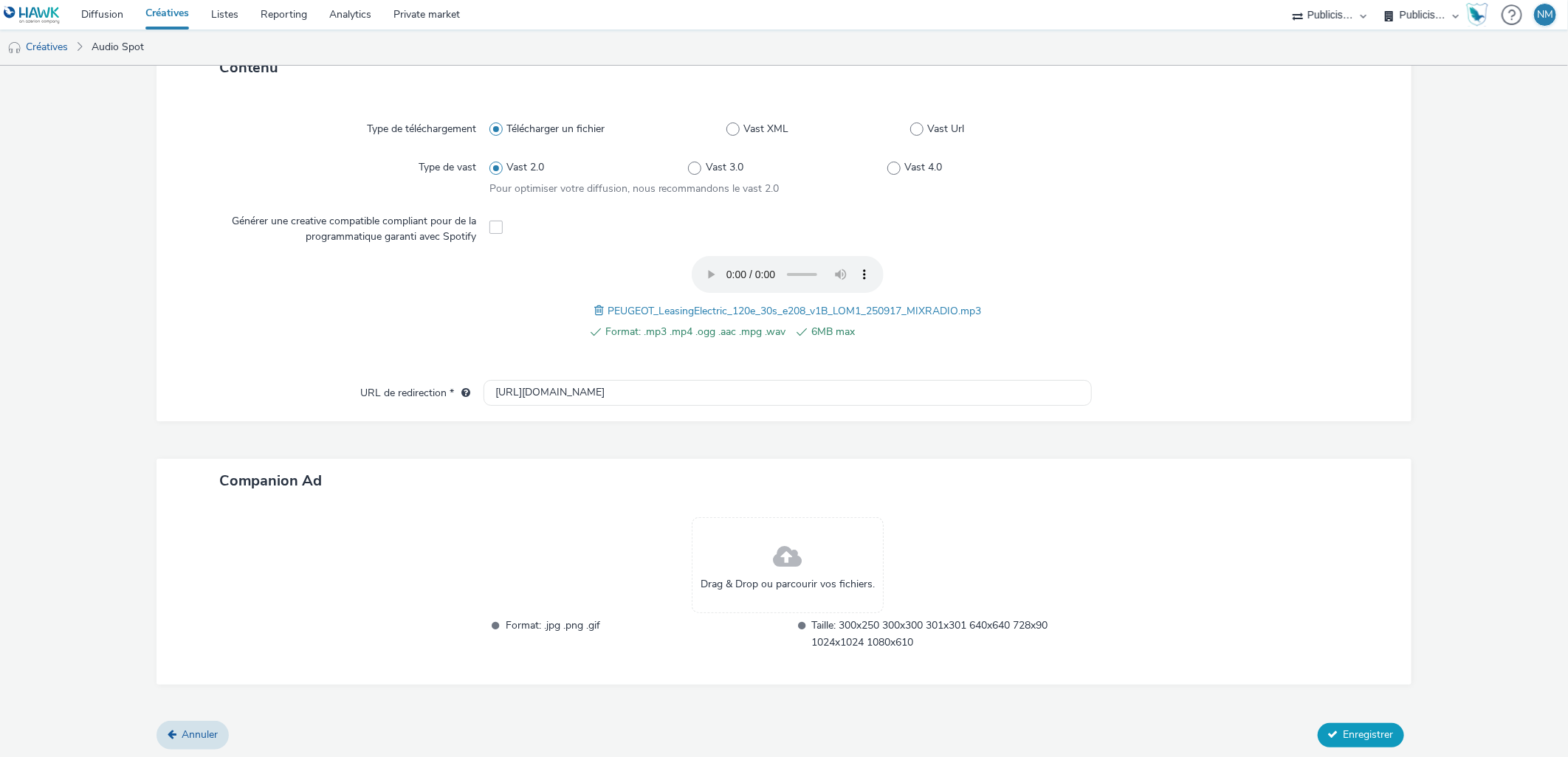
click at [1345, 729] on span "Enregistrer" at bounding box center [1369, 735] width 51 height 14
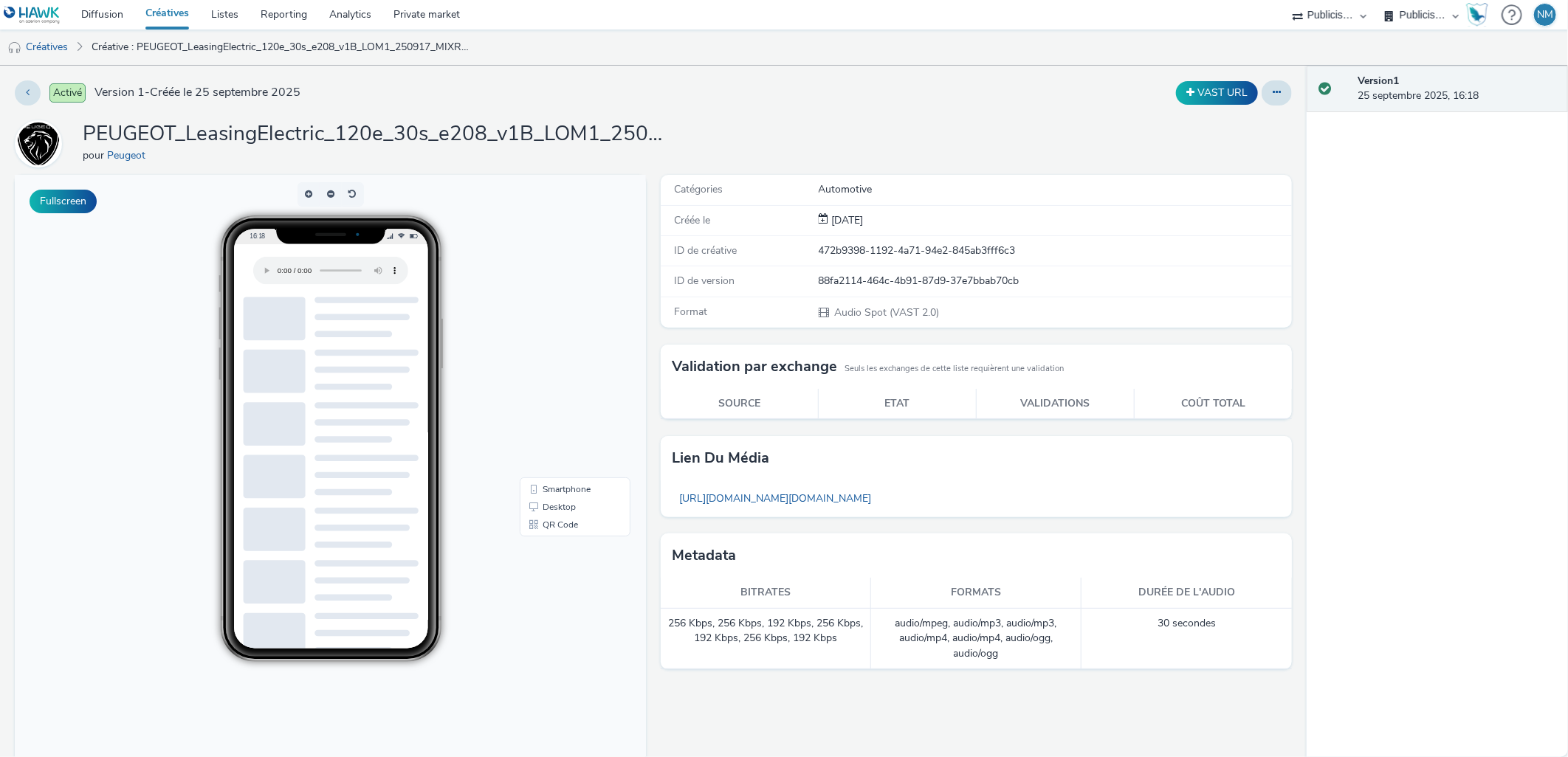
click at [234, 401] on preview-dummy-content at bounding box center [331, 556] width 194 height 537
click at [185, 500] on div "16:18" at bounding box center [331, 439] width 304 height 446
click at [59, 46] on link "Créatives" at bounding box center [38, 47] width 75 height 35
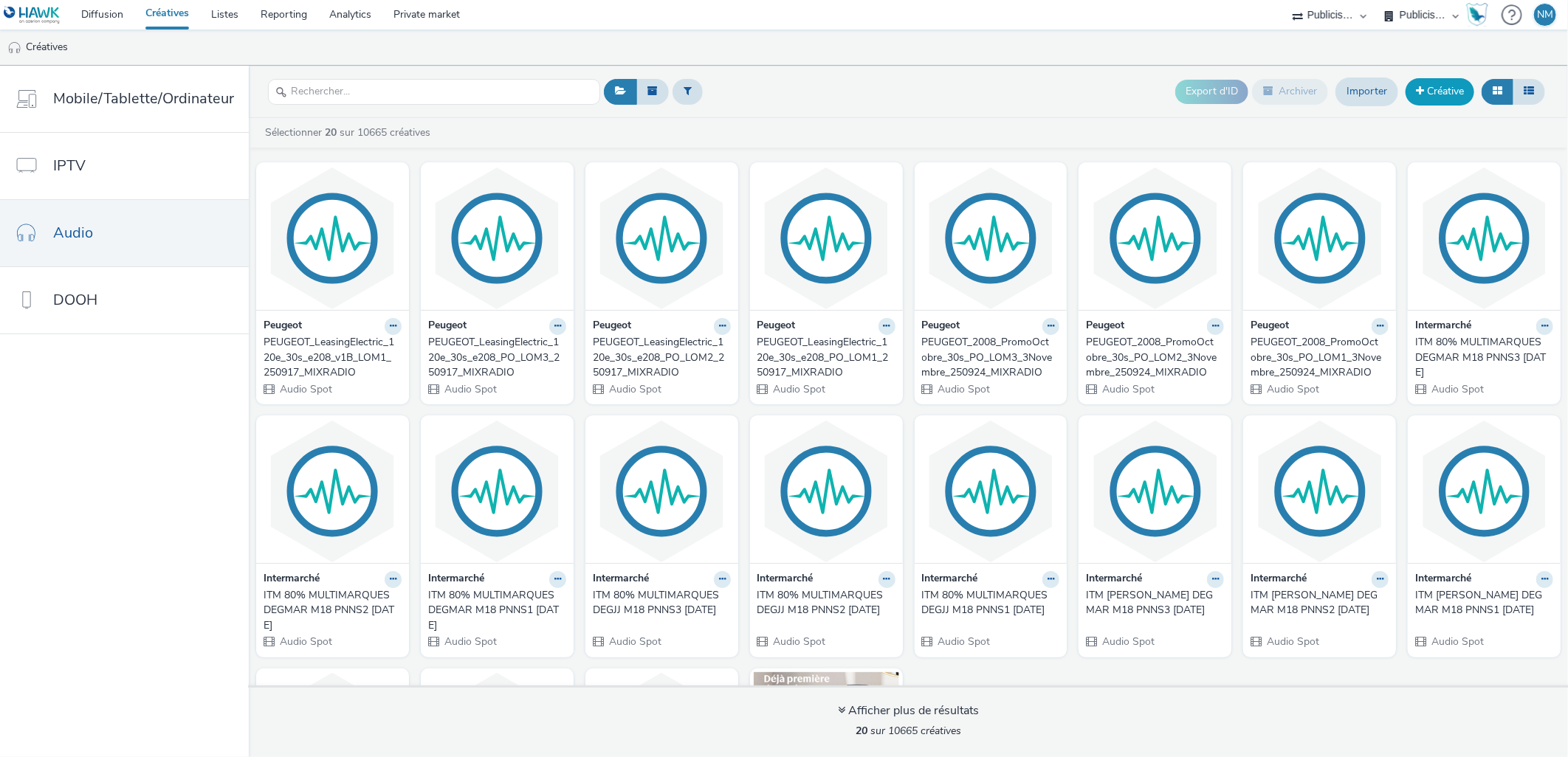
click at [1440, 99] on link "Créative" at bounding box center [1440, 91] width 69 height 26
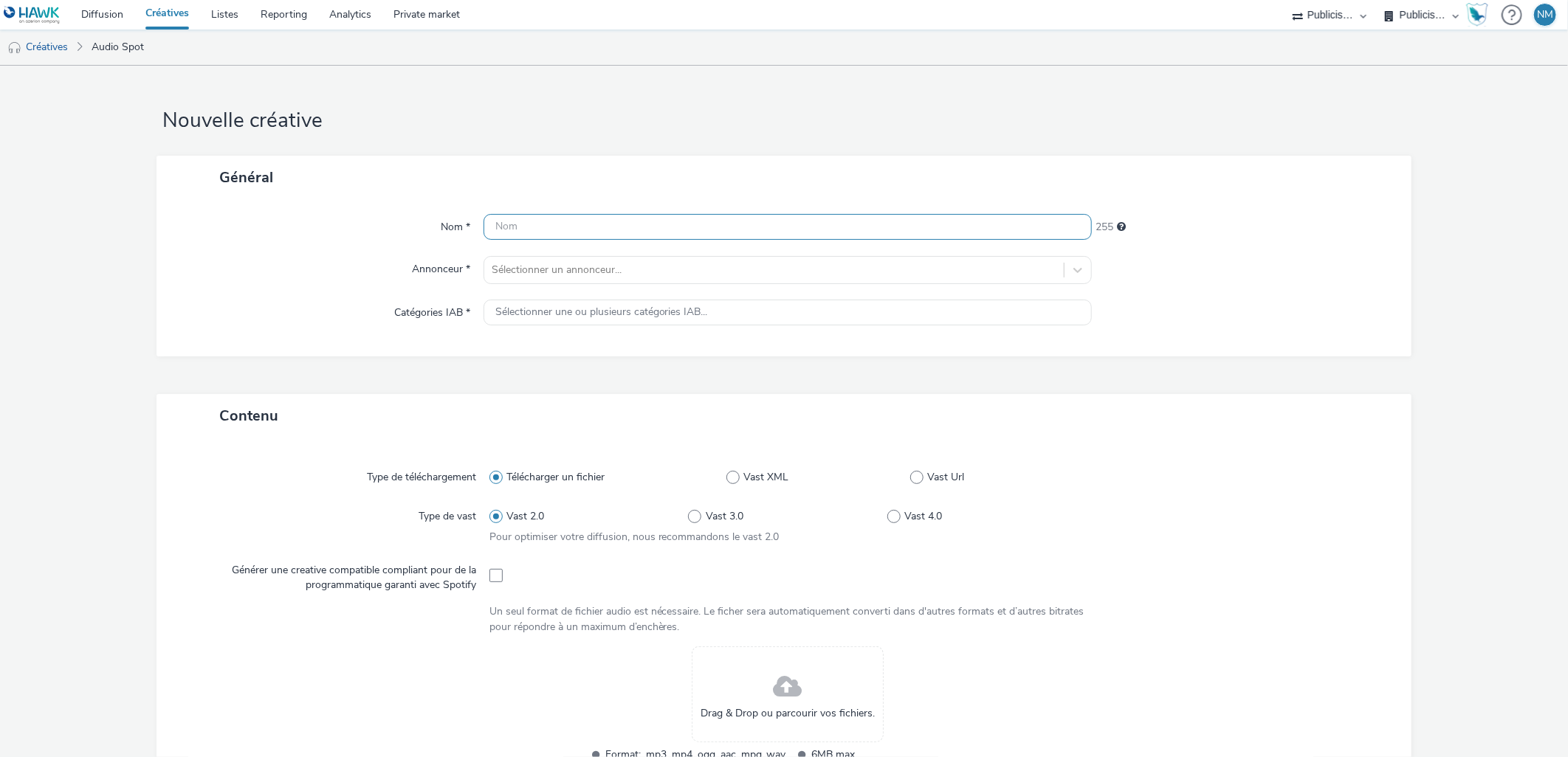
click at [746, 226] on input "text" at bounding box center [788, 227] width 609 height 26
paste input "PEUGEOT_LeasingElectric_120e_30s_e208_v1B_LOM2_250917_MIXRADIO"
type input "PEUGEOT_LeasingElectric_120e_30s_e208_v1B_LOM2_250917_MIXRADIO"
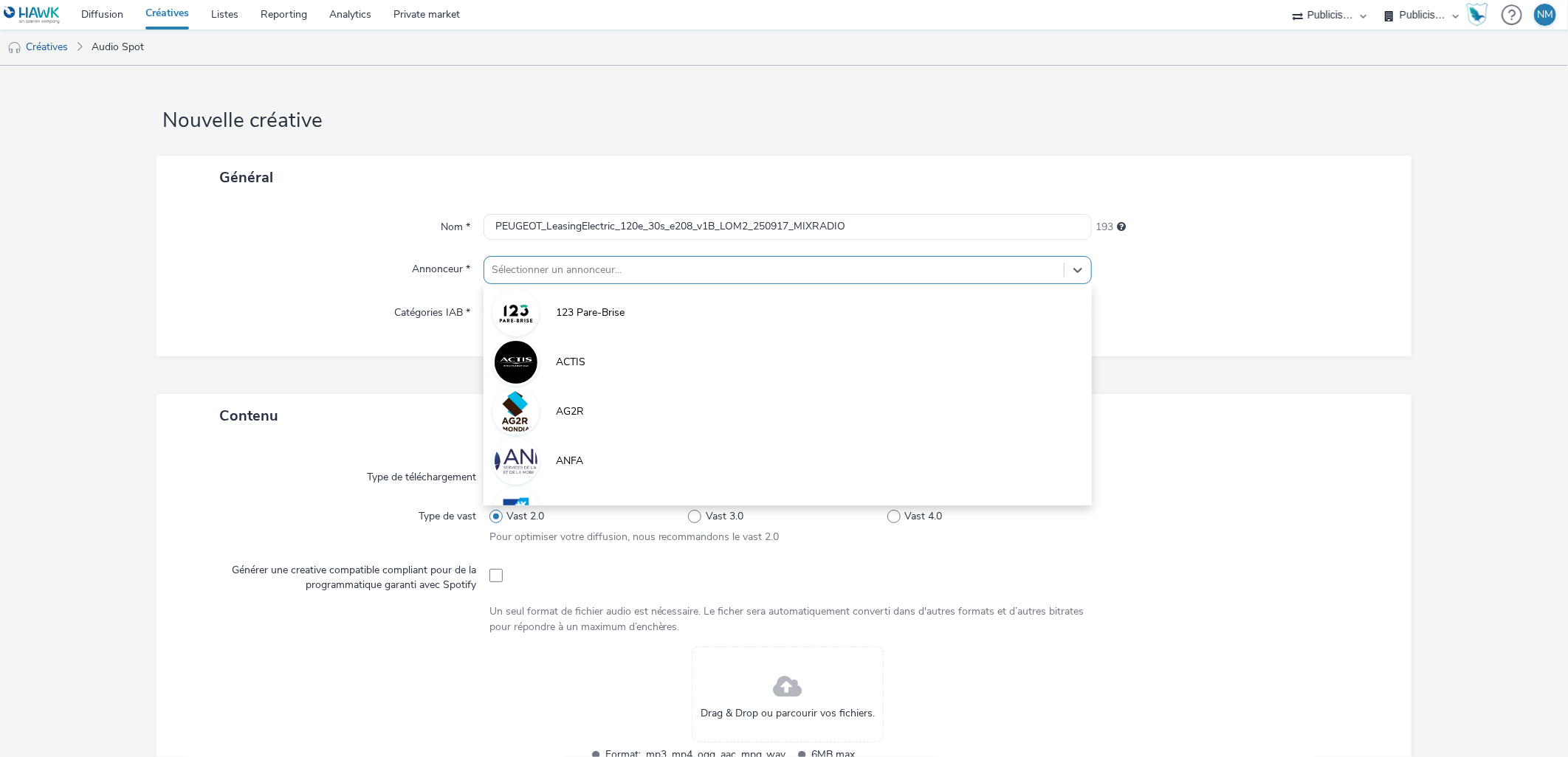
click at [682, 275] on div at bounding box center [774, 271] width 565 height 18
type input "peu"
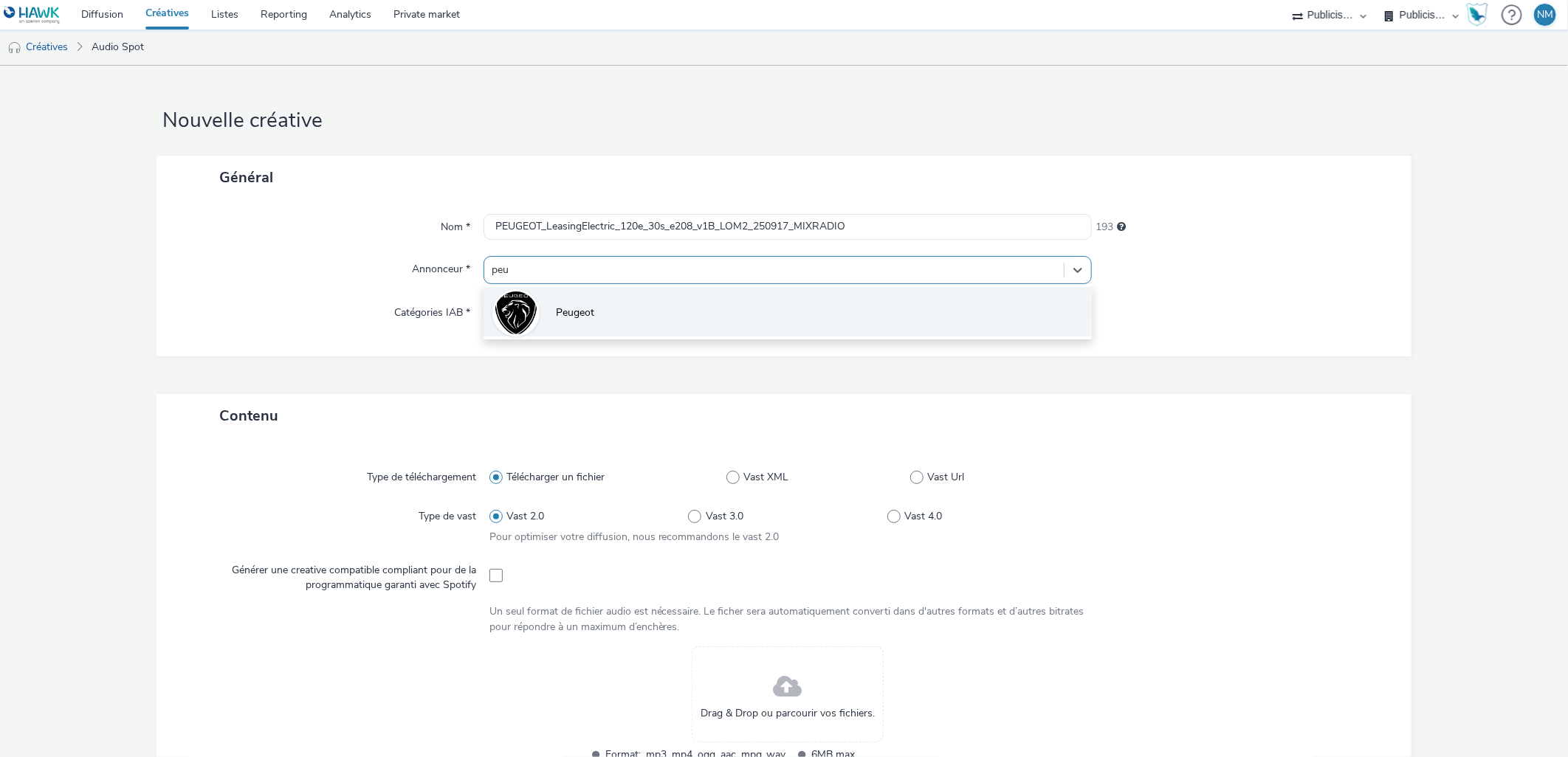
click at [680, 299] on li "Peugeot" at bounding box center [788, 312] width 609 height 50
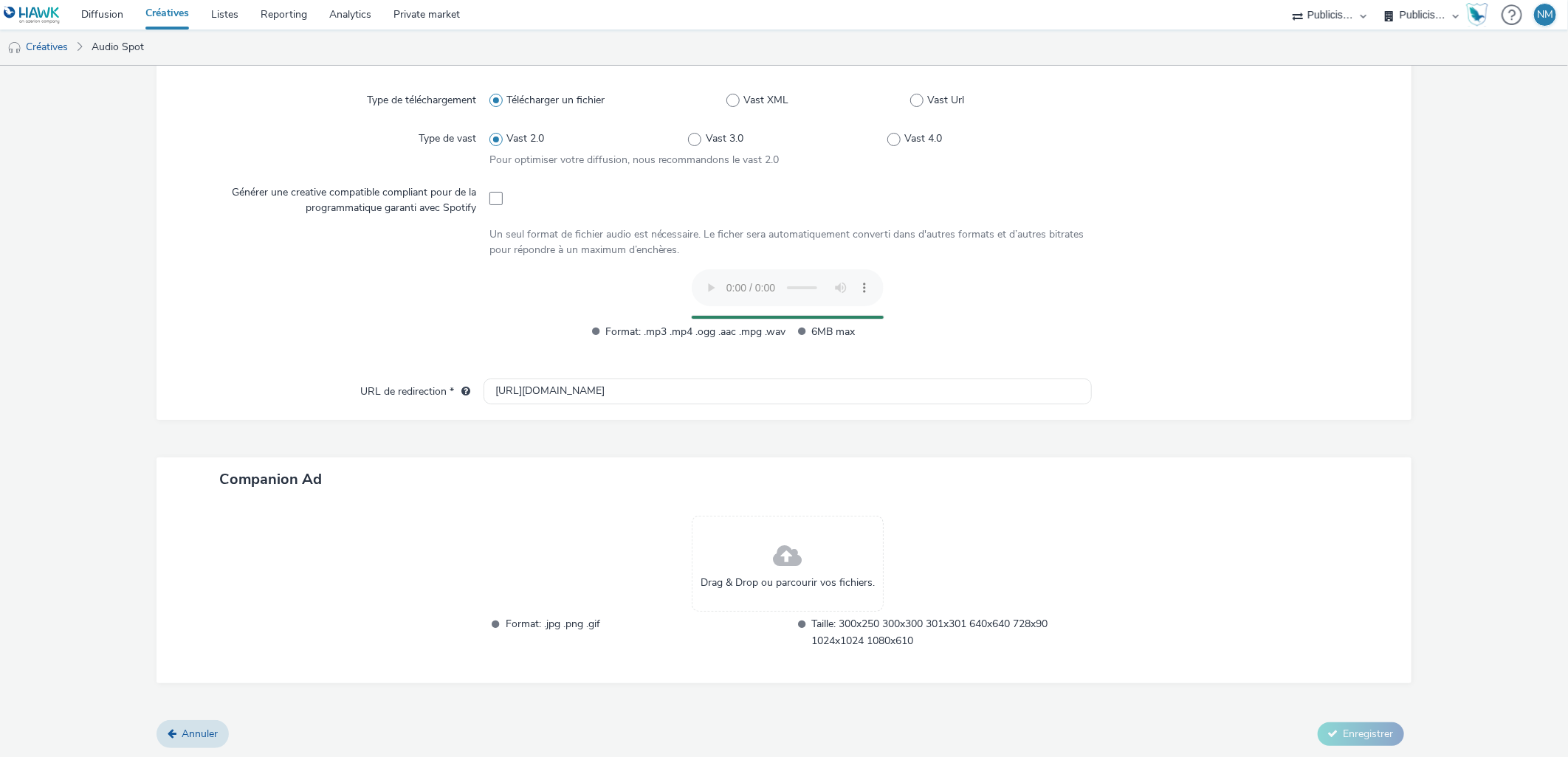
scroll to position [358, 0]
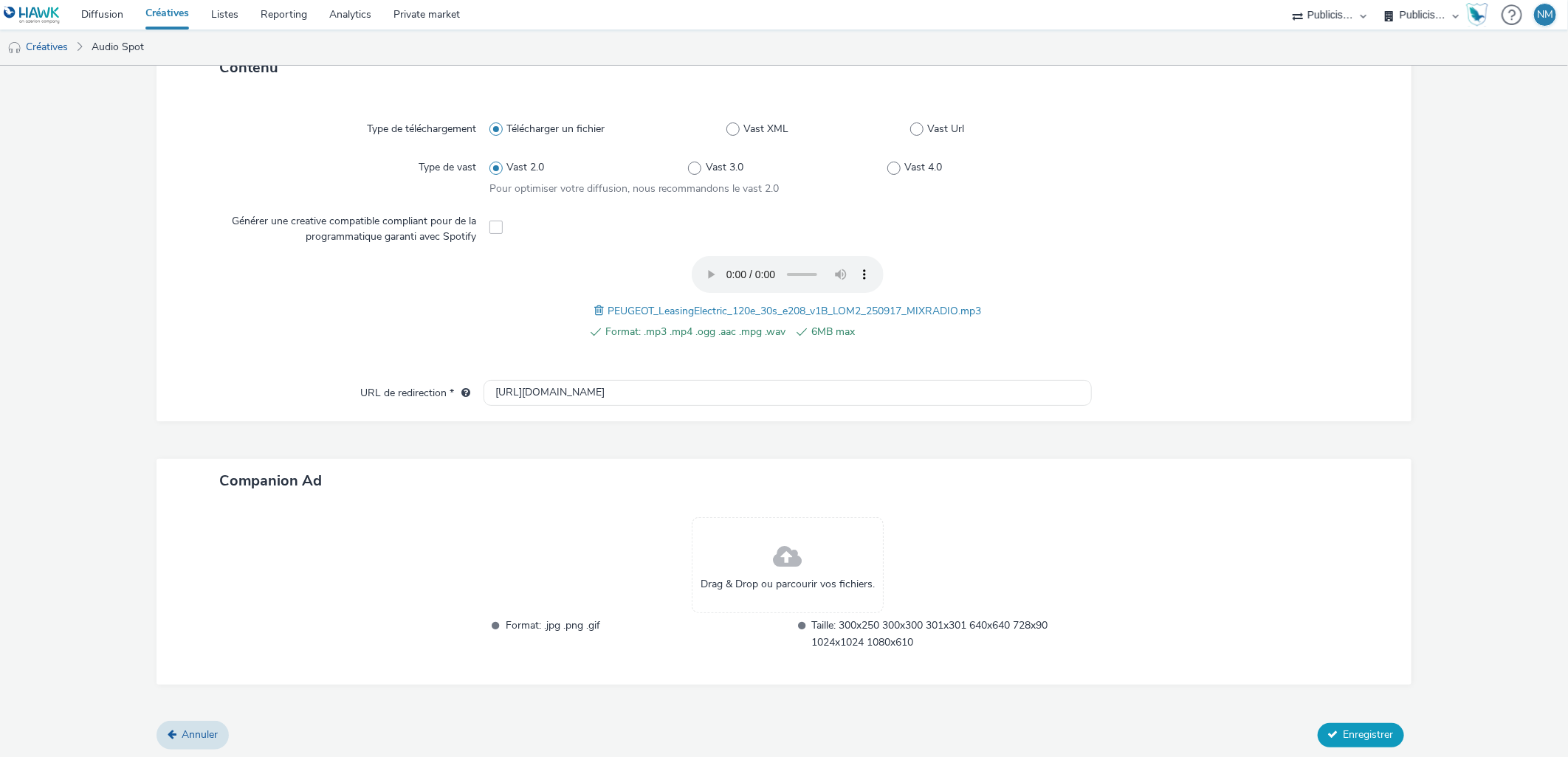
click at [1336, 723] on button "Enregistrer" at bounding box center [1361, 735] width 87 height 23
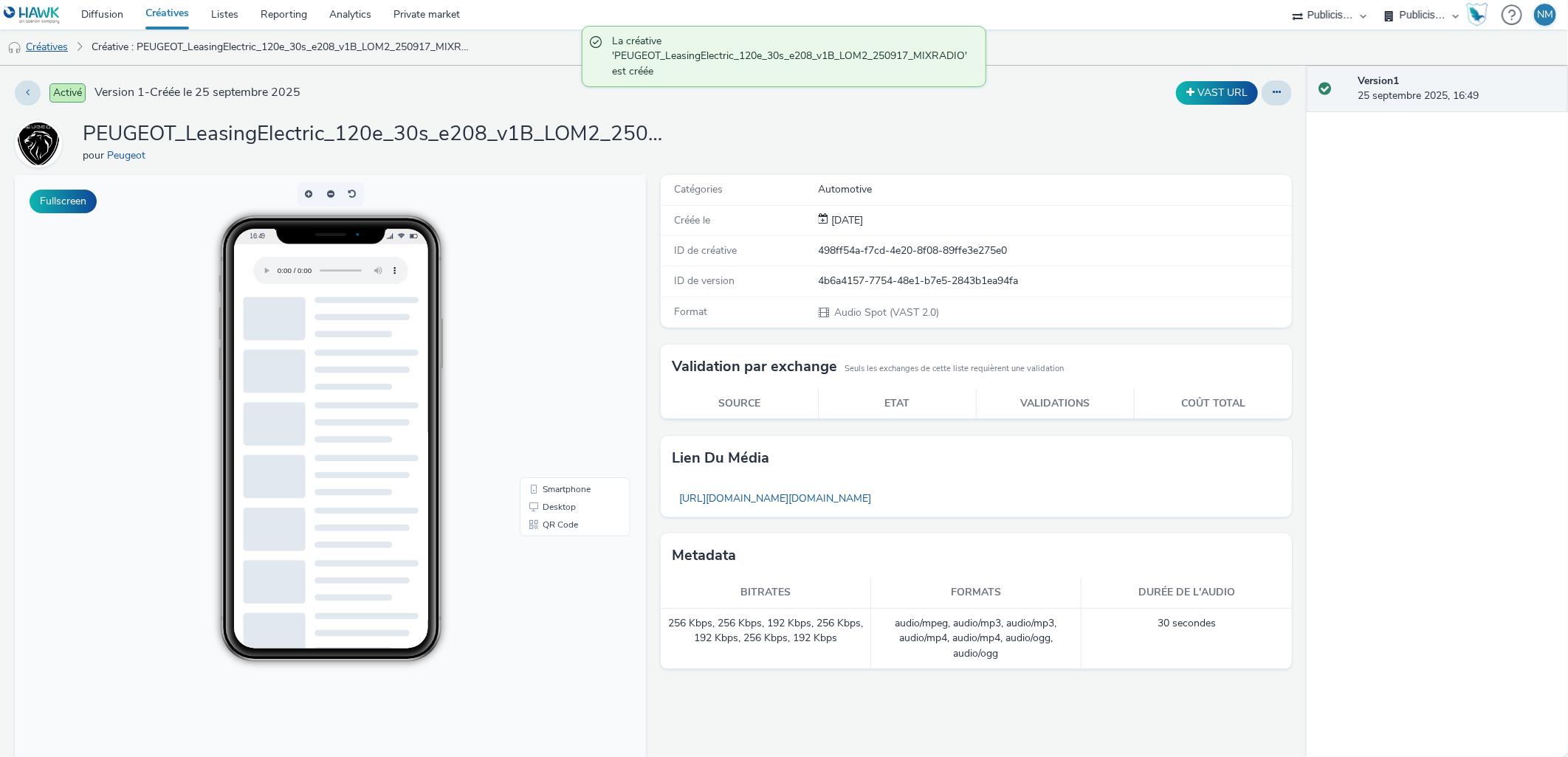
click at [67, 55] on link "Créatives" at bounding box center [38, 47] width 75 height 35
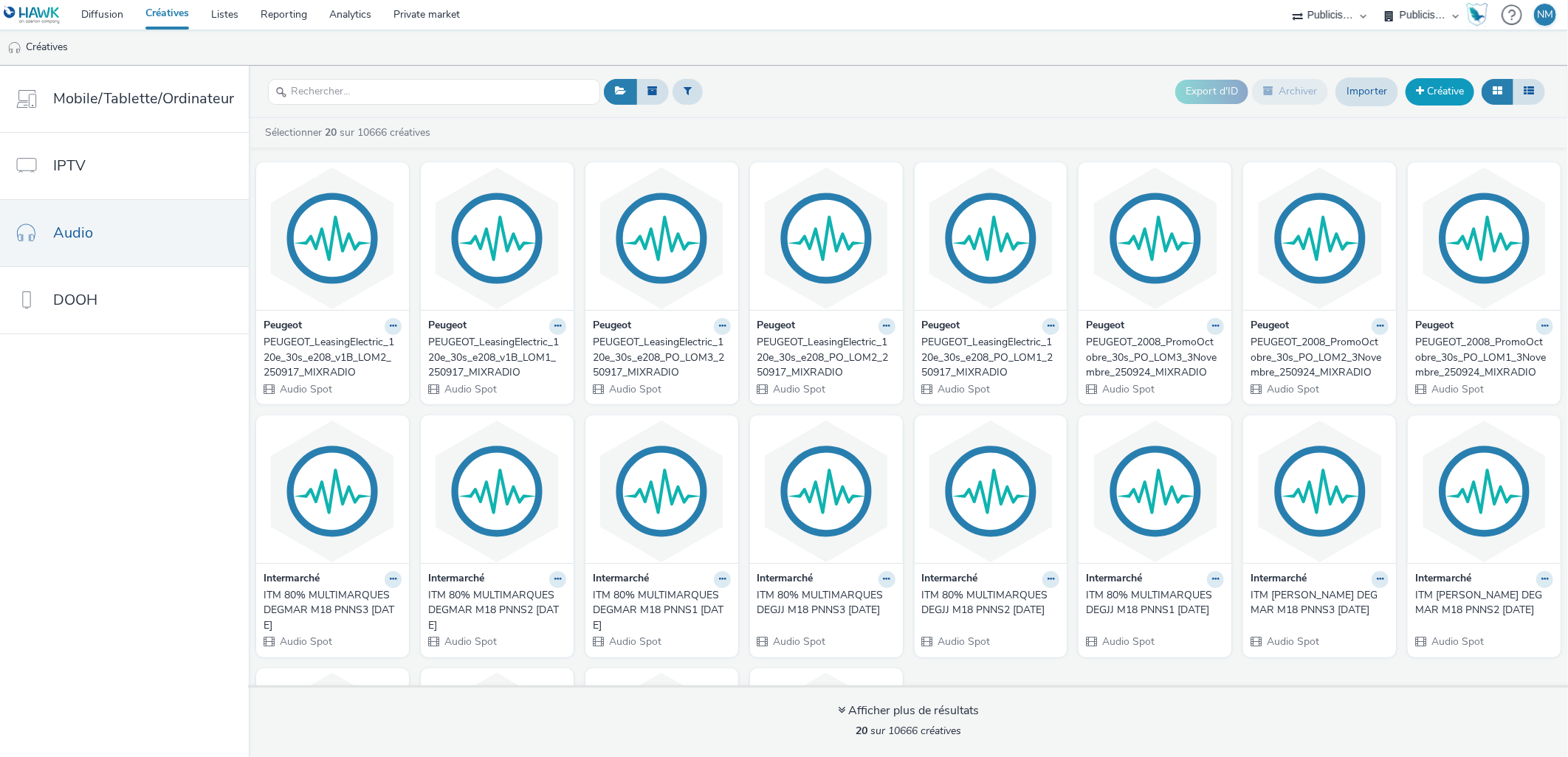
click at [1416, 87] on span at bounding box center [1420, 91] width 8 height 10
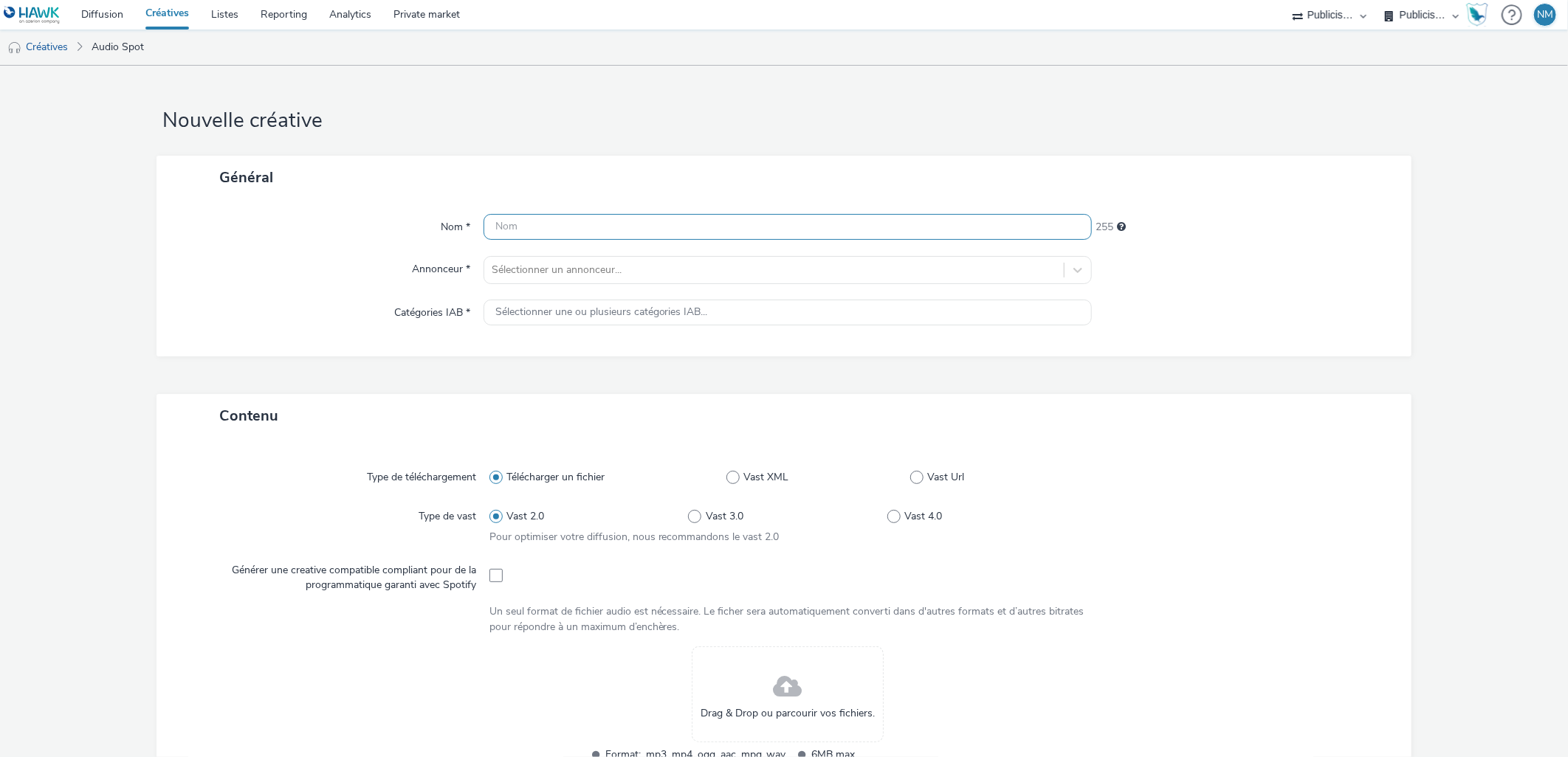
click at [820, 231] on input "text" at bounding box center [788, 227] width 609 height 26
paste input "PEUGEOT_LeasingElectric_120e_30s_e208_v1B_LOM3_250917_MIXRADIO"
type input "PEUGEOT_LeasingElectric_120e_30s_e208_v1B_LOM3_250917_MIXRADIO"
click at [760, 266] on div at bounding box center [774, 271] width 565 height 18
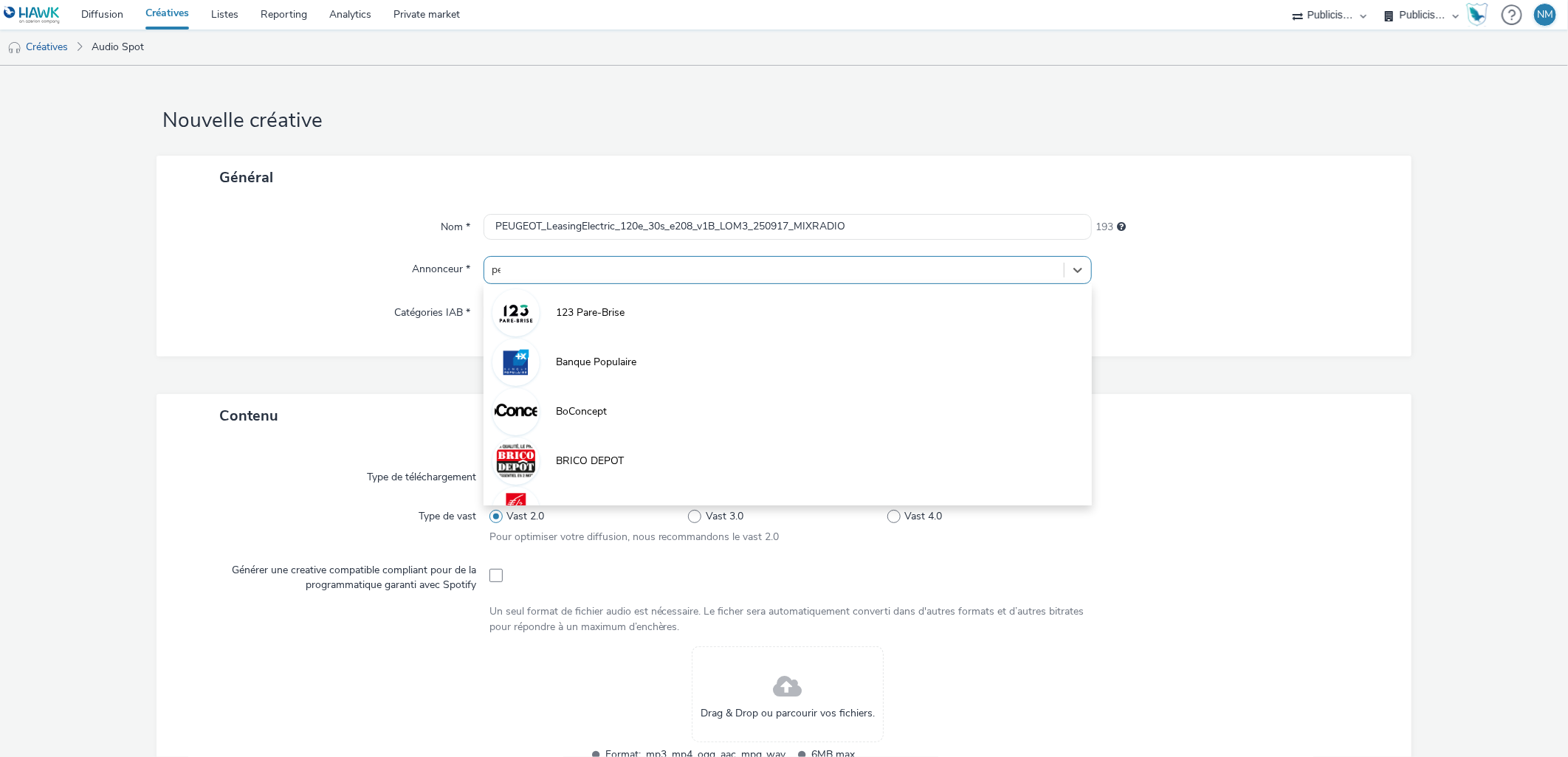
type input "peu"
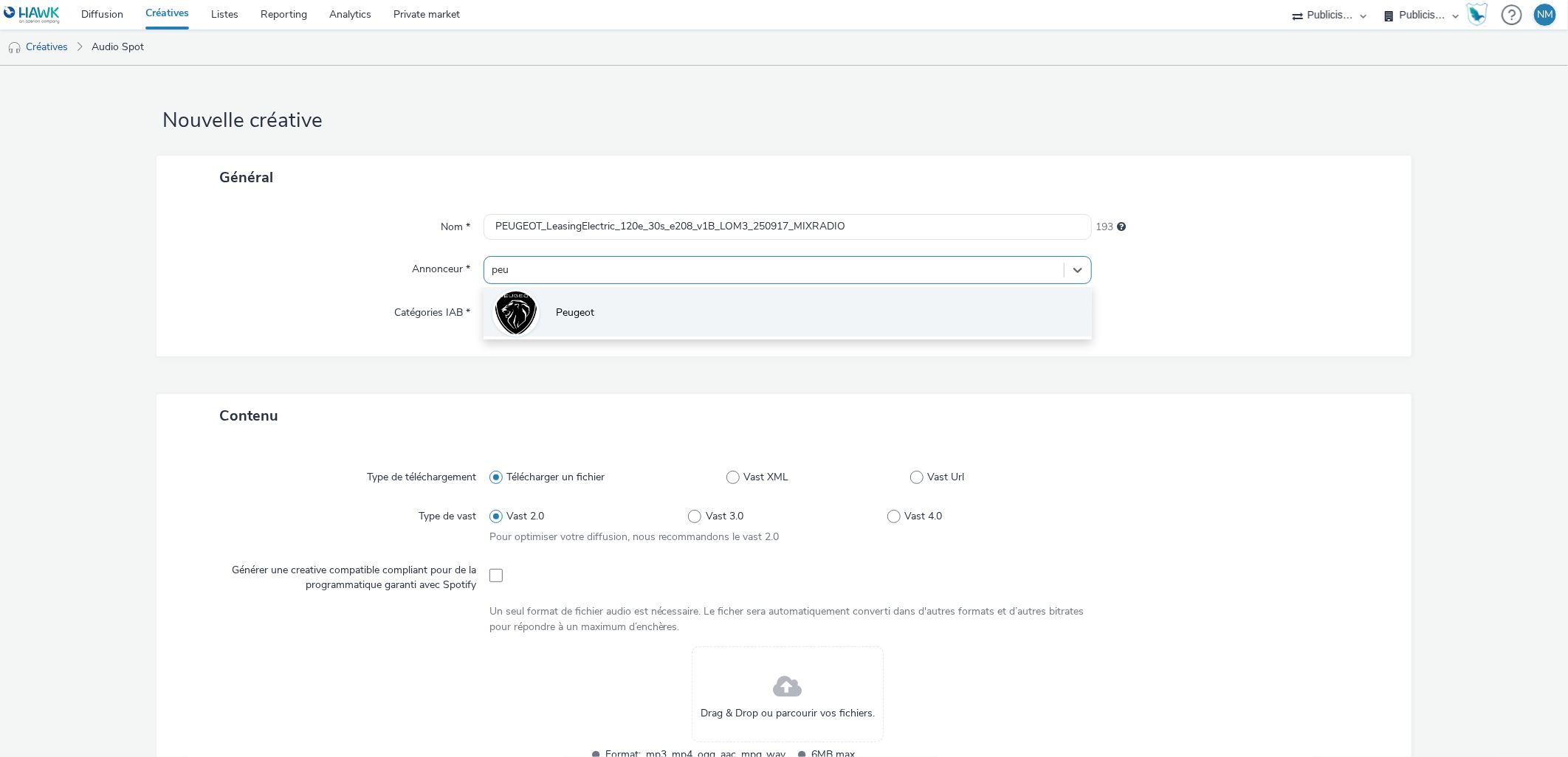
click at [751, 289] on li "Peugeot" at bounding box center [788, 312] width 609 height 50
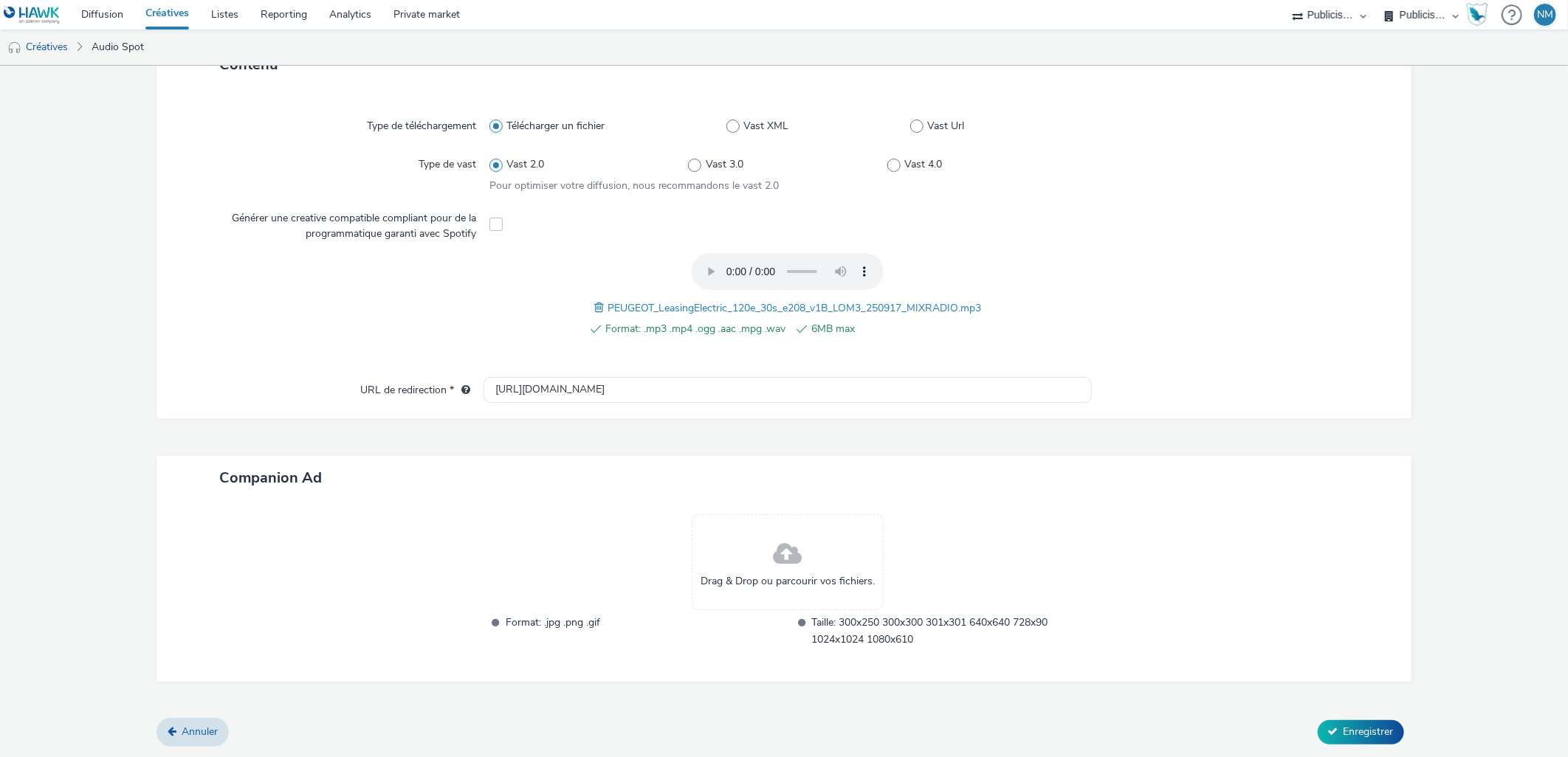
scroll to position [358, 0]
click at [1344, 735] on span "Enregistrer" at bounding box center [1369, 735] width 51 height 14
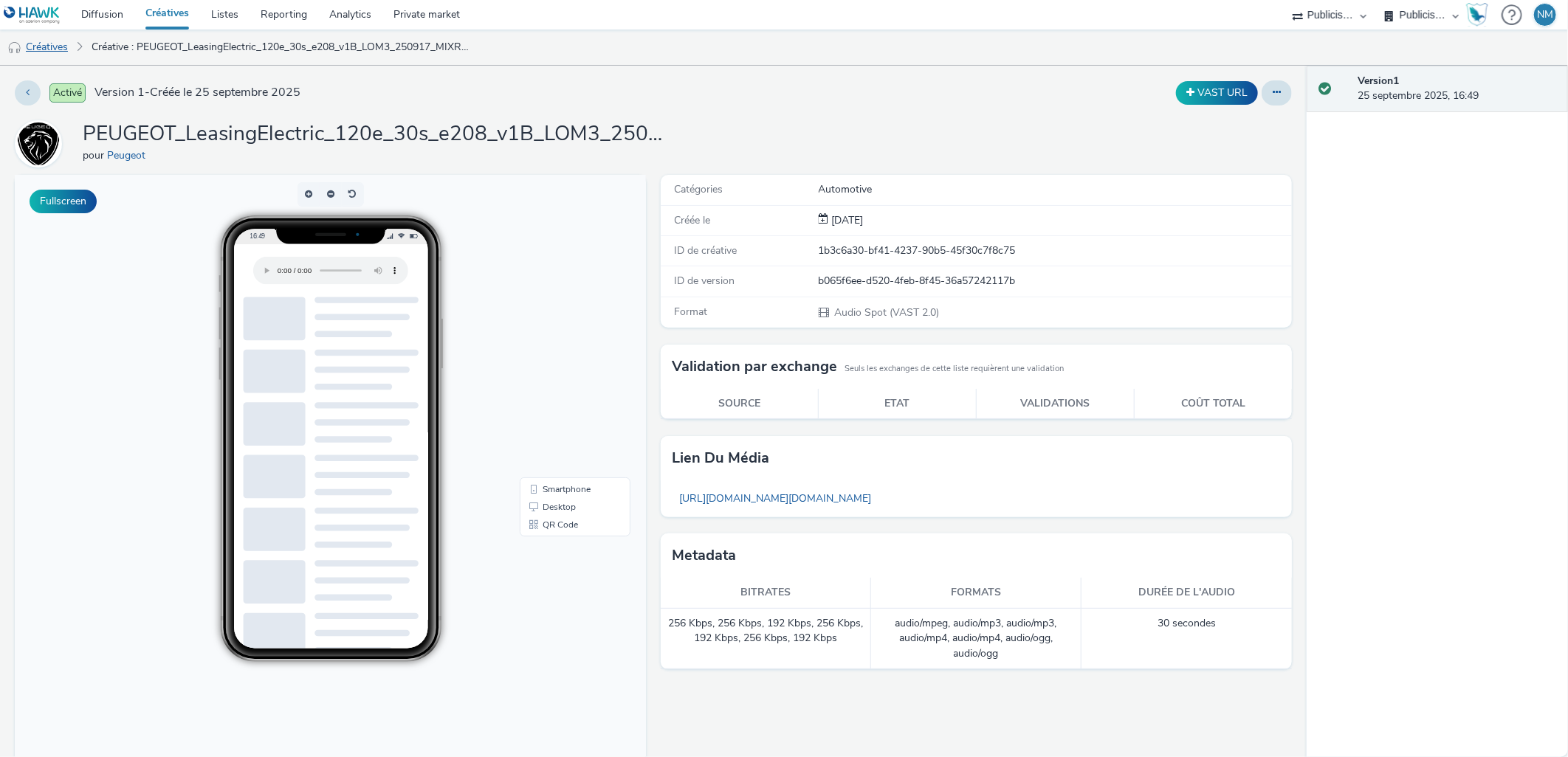
click at [52, 45] on link "Créatives" at bounding box center [38, 47] width 75 height 35
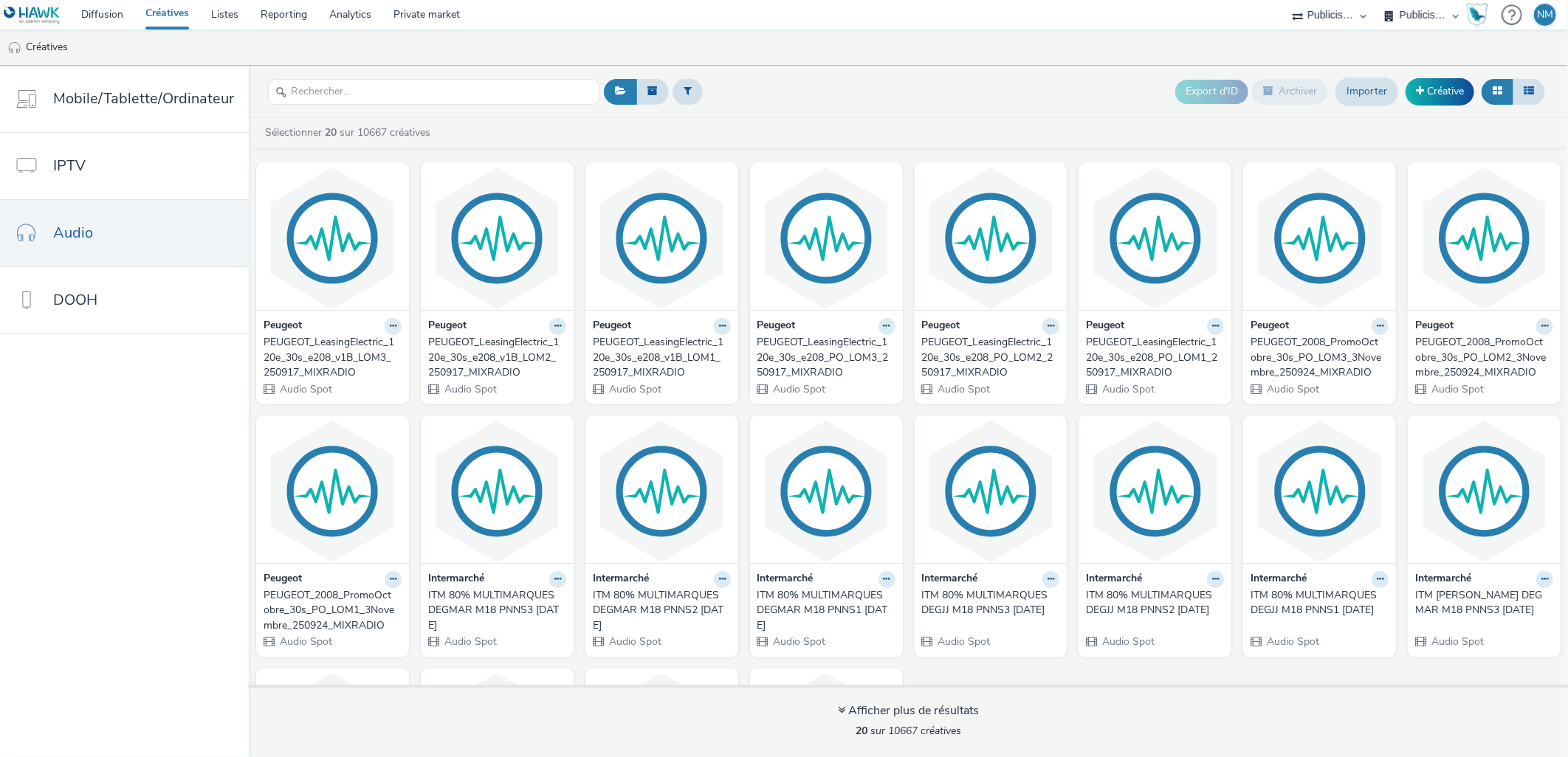
click at [783, 347] on div "PEUGEOT_LeasingElectric_120e_30s_e208_PO_LOM3_250917_MIXRADIO" at bounding box center [823, 357] width 132 height 45
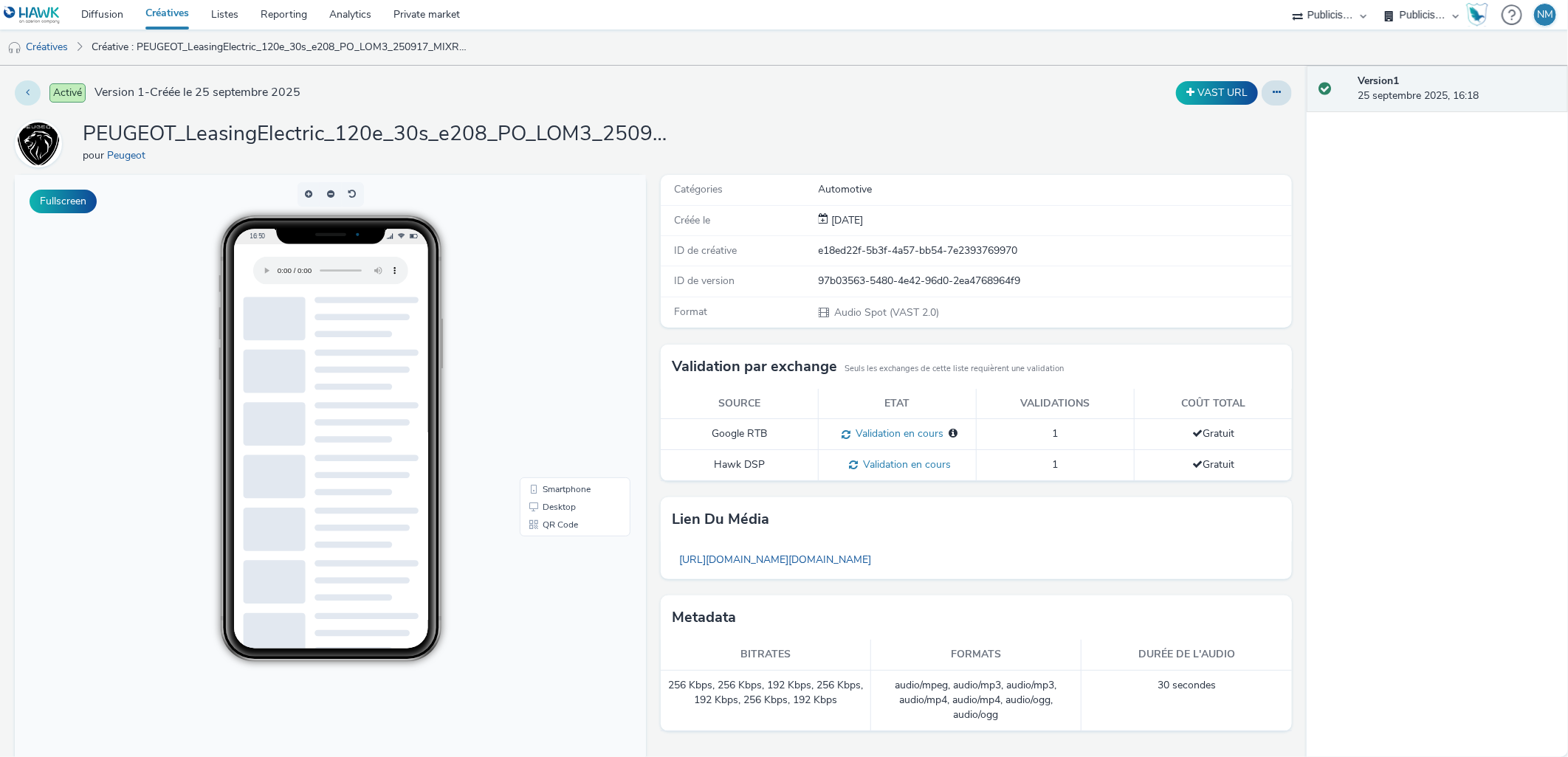
click at [22, 88] on button at bounding box center [27, 92] width 26 height 25
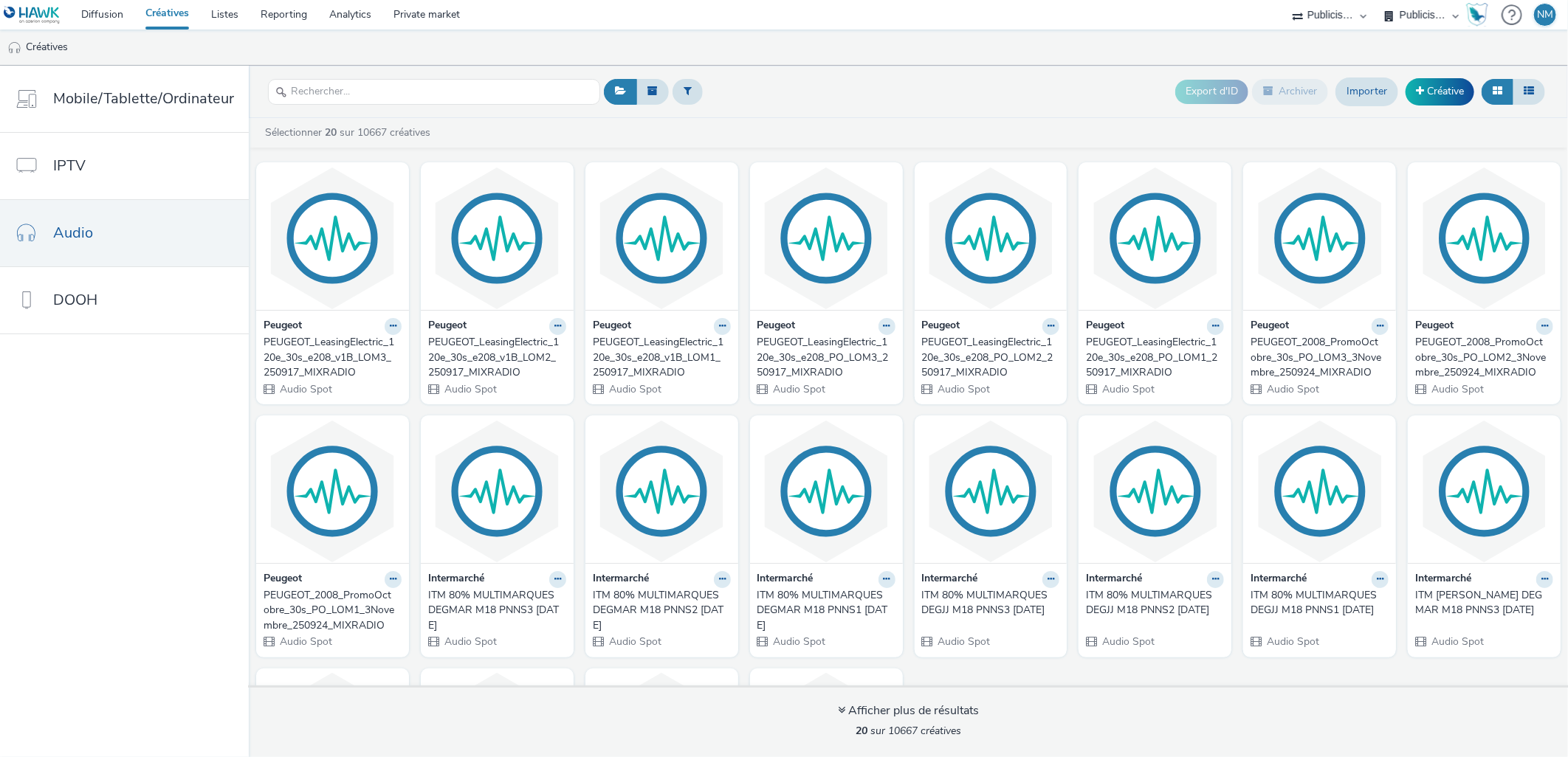
click at [452, 344] on div "PEUGEOT_LeasingElectric_120e_30s_e208_v1B_LOM2_250917_MIXRADIO" at bounding box center [494, 357] width 132 height 45
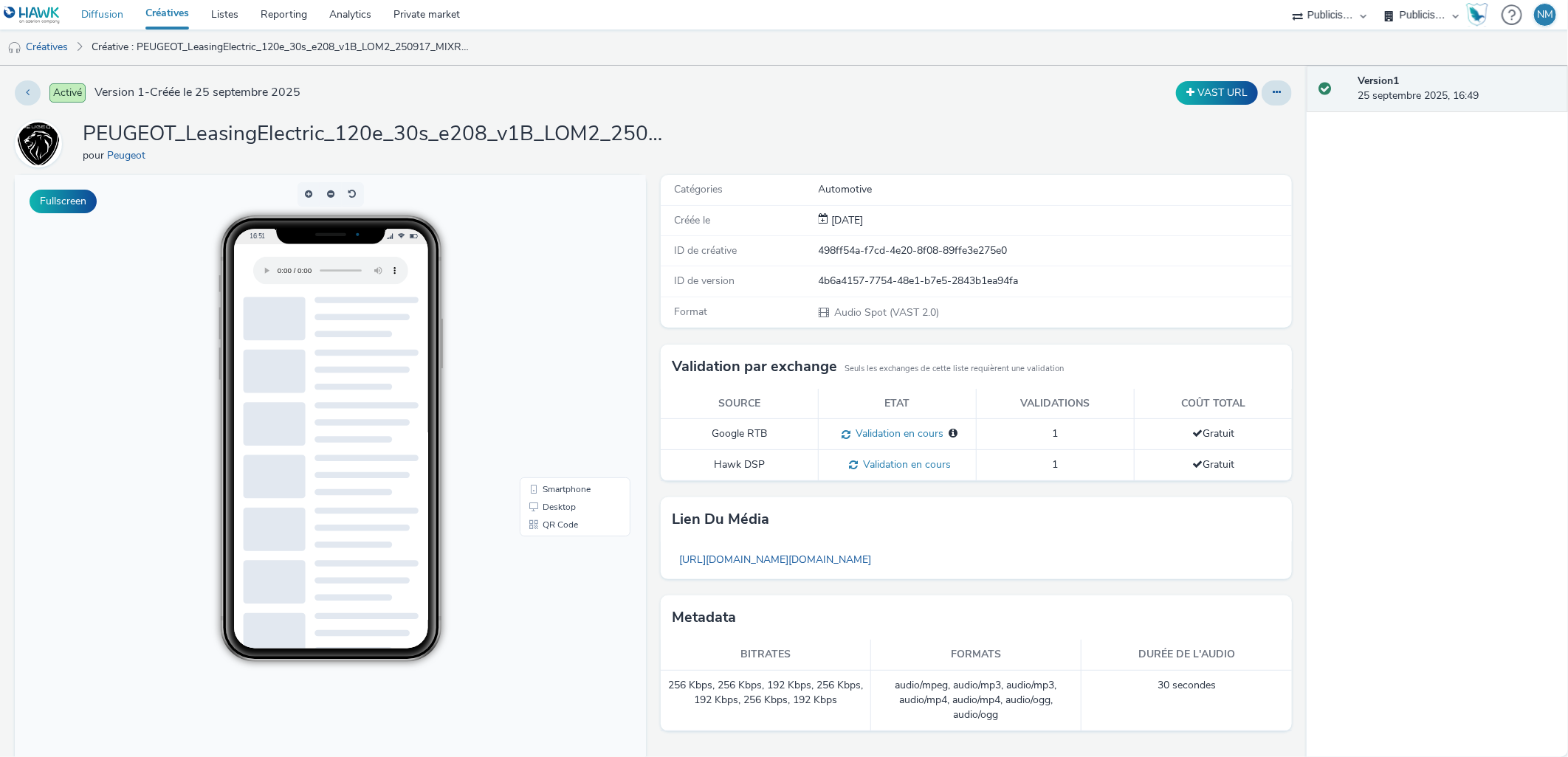
click at [87, 11] on link "Diffusion" at bounding box center [102, 14] width 64 height 30
